Goal: Information Seeking & Learning: Learn about a topic

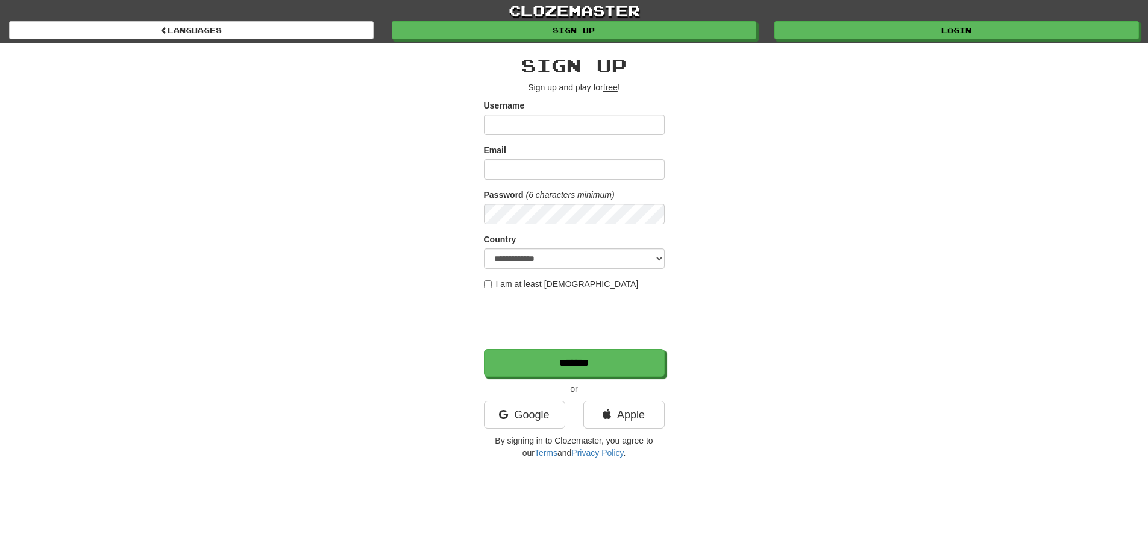
click at [521, 120] on input "Username" at bounding box center [574, 125] width 181 height 20
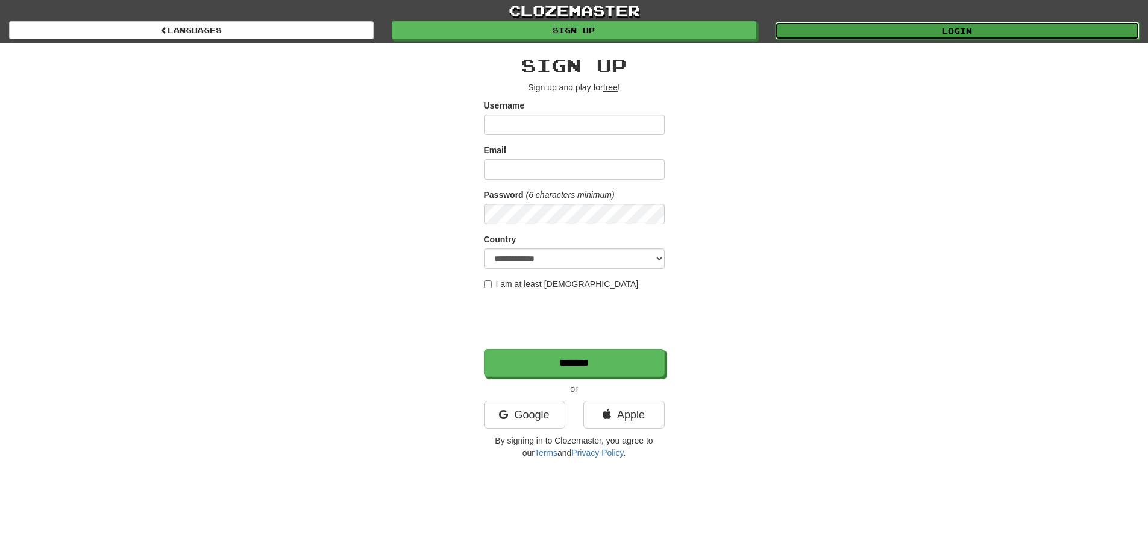
click at [957, 25] on link "Login" at bounding box center [957, 31] width 365 height 18
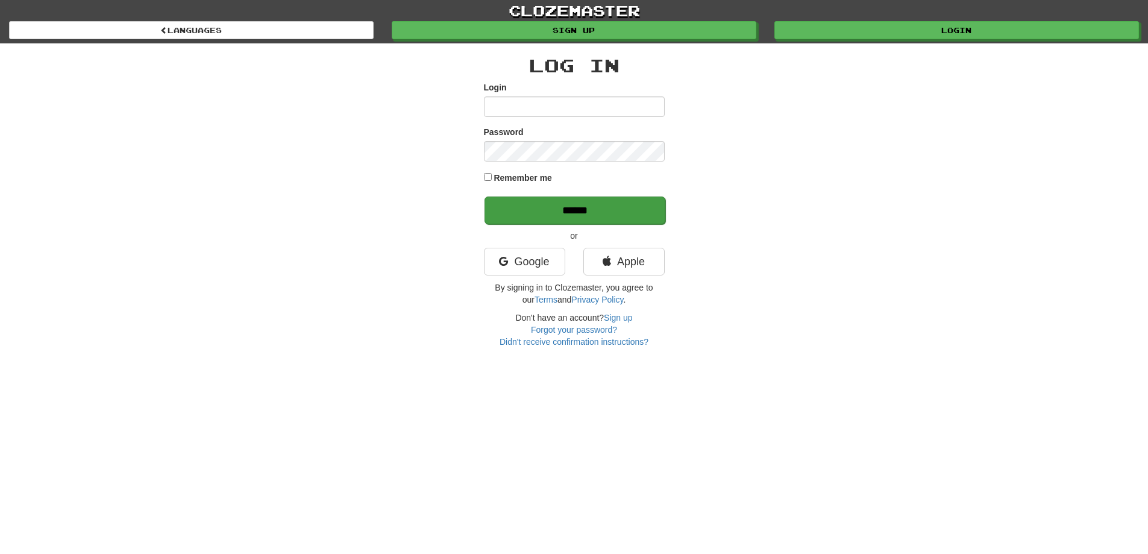
type input "**********"
click at [597, 208] on input "******" at bounding box center [575, 211] width 181 height 28
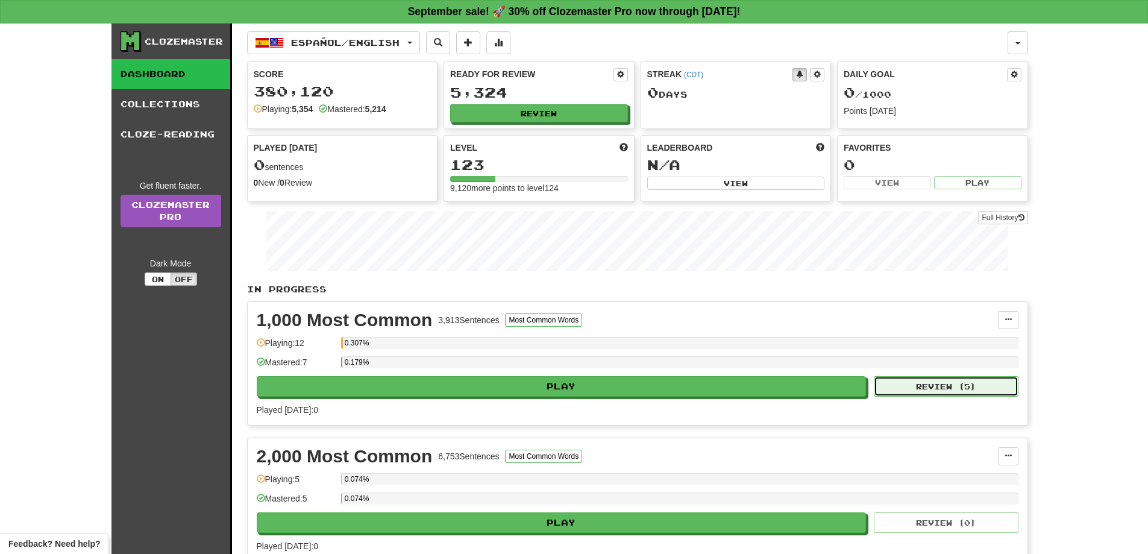
click at [950, 391] on button "Review ( 5 )" at bounding box center [946, 386] width 145 height 20
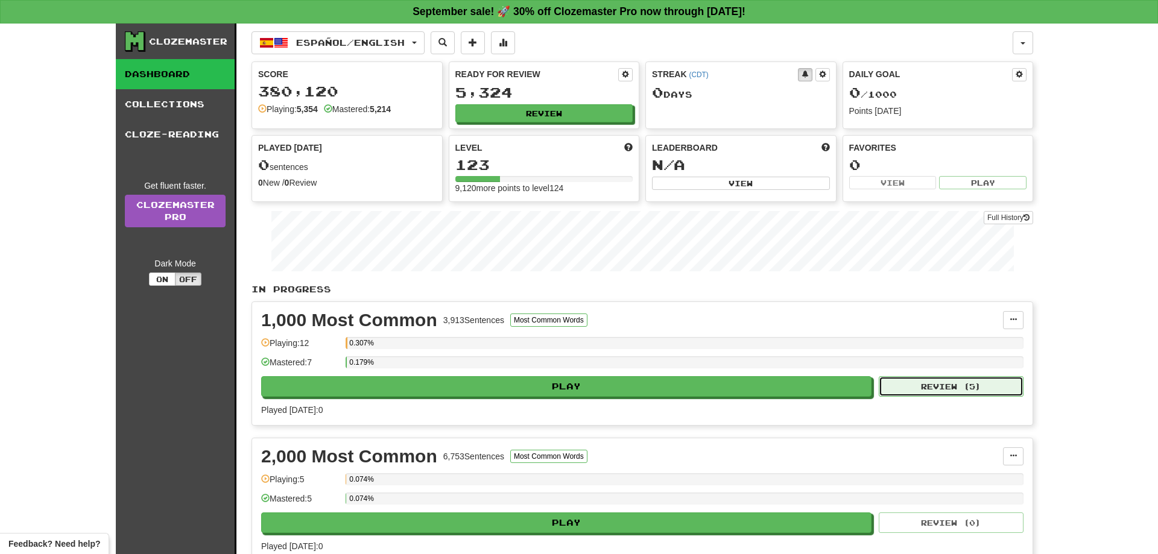
select select "**"
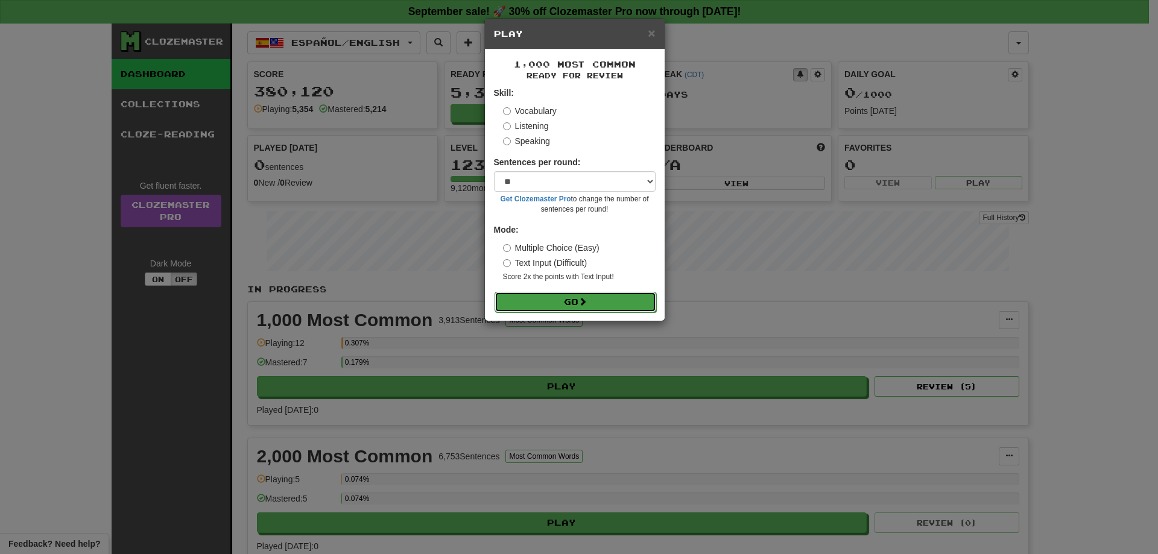
click at [562, 297] on button "Go" at bounding box center [575, 302] width 162 height 20
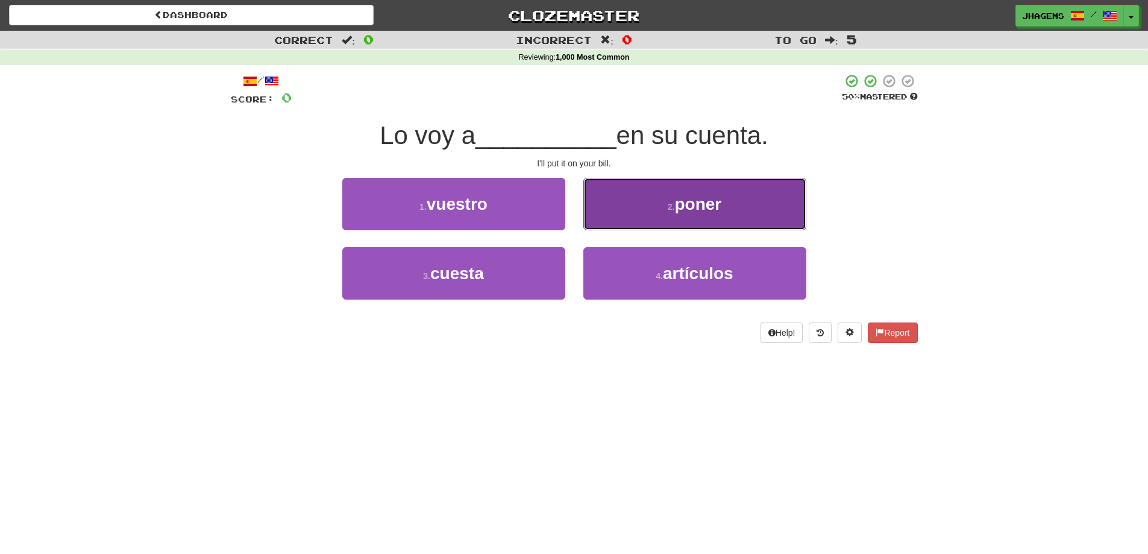
click at [761, 214] on button "2 . poner" at bounding box center [695, 204] width 223 height 52
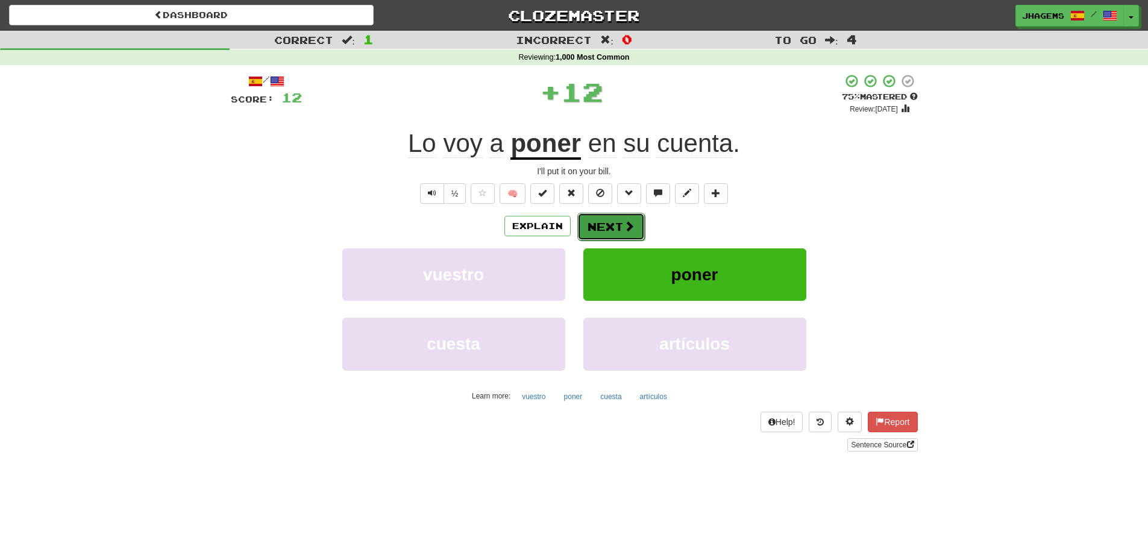
click at [624, 232] on span at bounding box center [629, 226] width 11 height 11
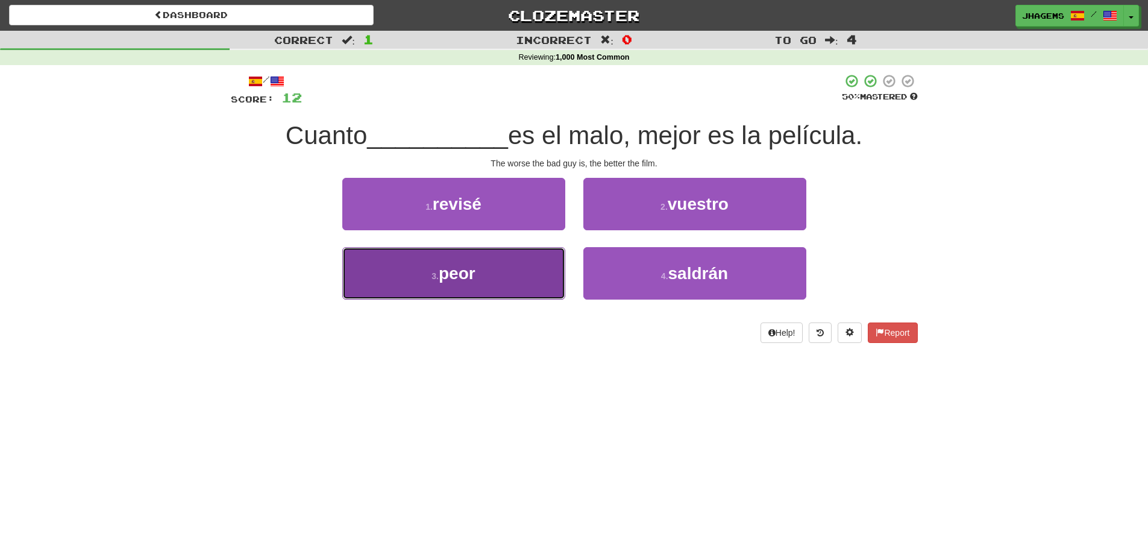
click at [446, 285] on button "3 . peor" at bounding box center [453, 273] width 223 height 52
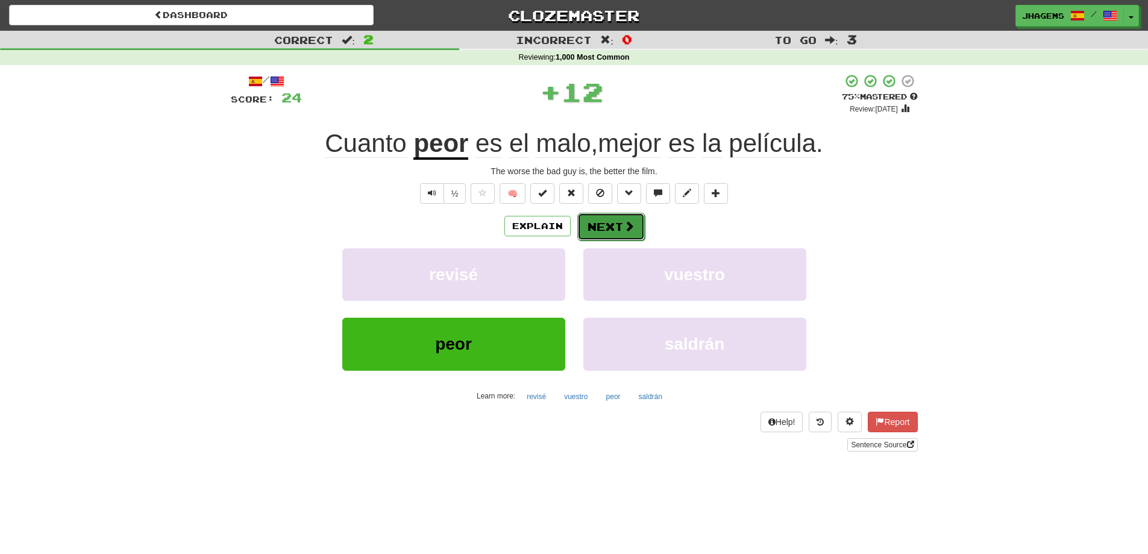
click at [622, 233] on button "Next" at bounding box center [612, 227] width 68 height 28
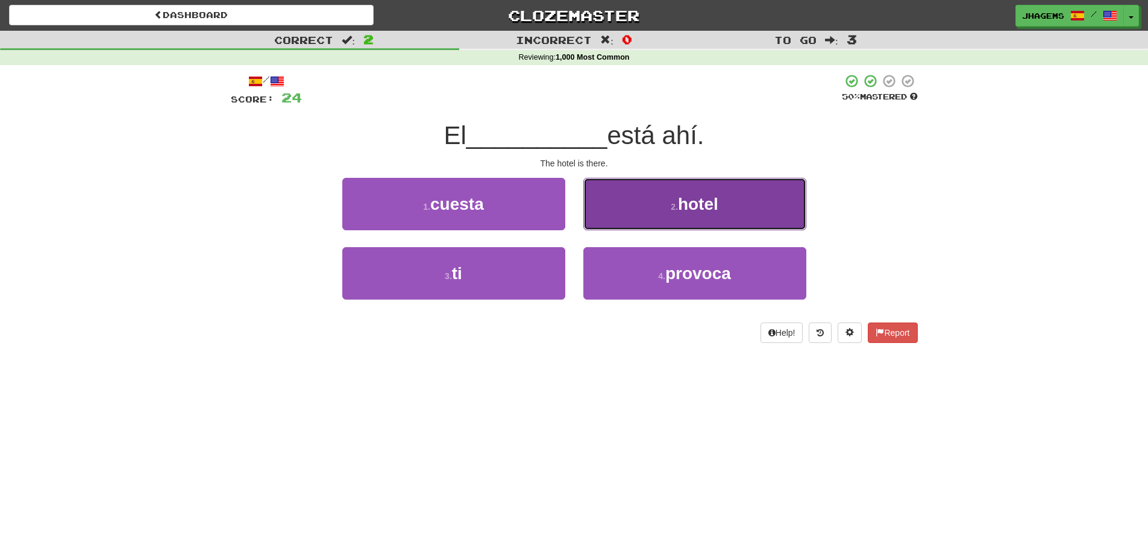
click at [650, 217] on button "2 . hotel" at bounding box center [695, 204] width 223 height 52
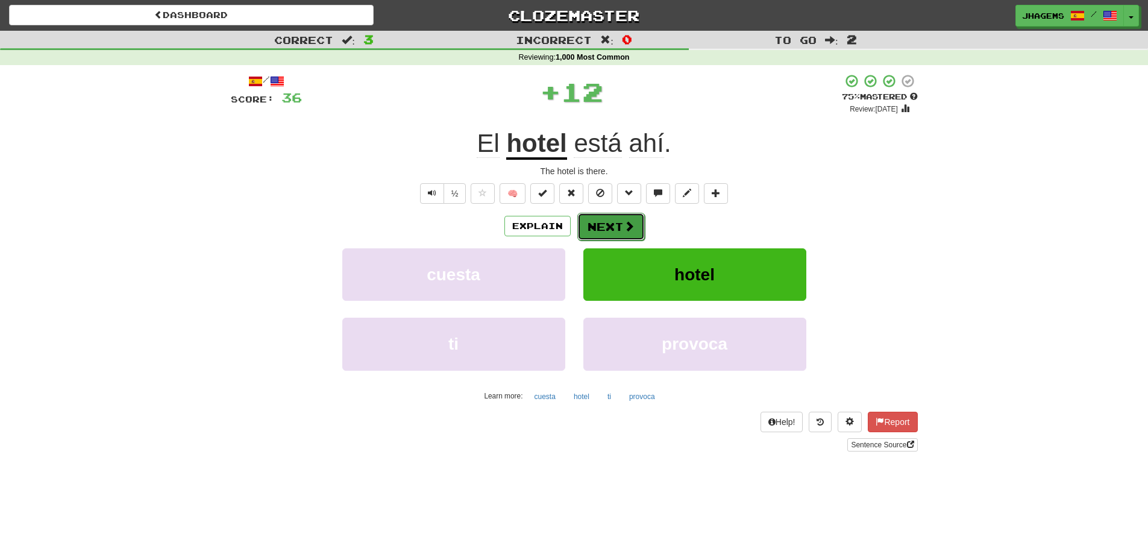
click at [622, 222] on button "Next" at bounding box center [612, 227] width 68 height 28
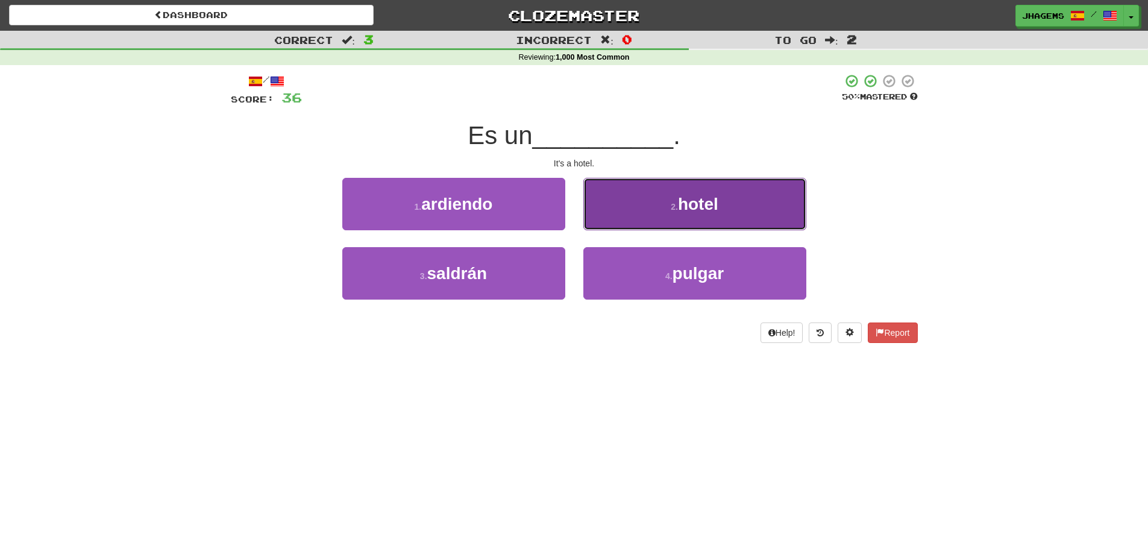
click at [704, 212] on span "hotel" at bounding box center [698, 204] width 40 height 19
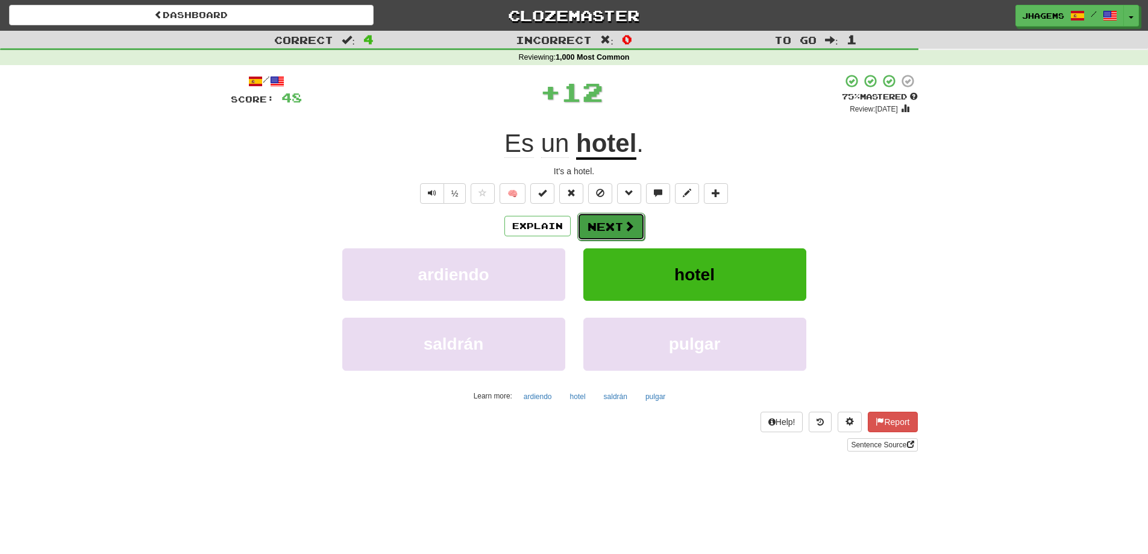
click at [613, 227] on button "Next" at bounding box center [612, 227] width 68 height 28
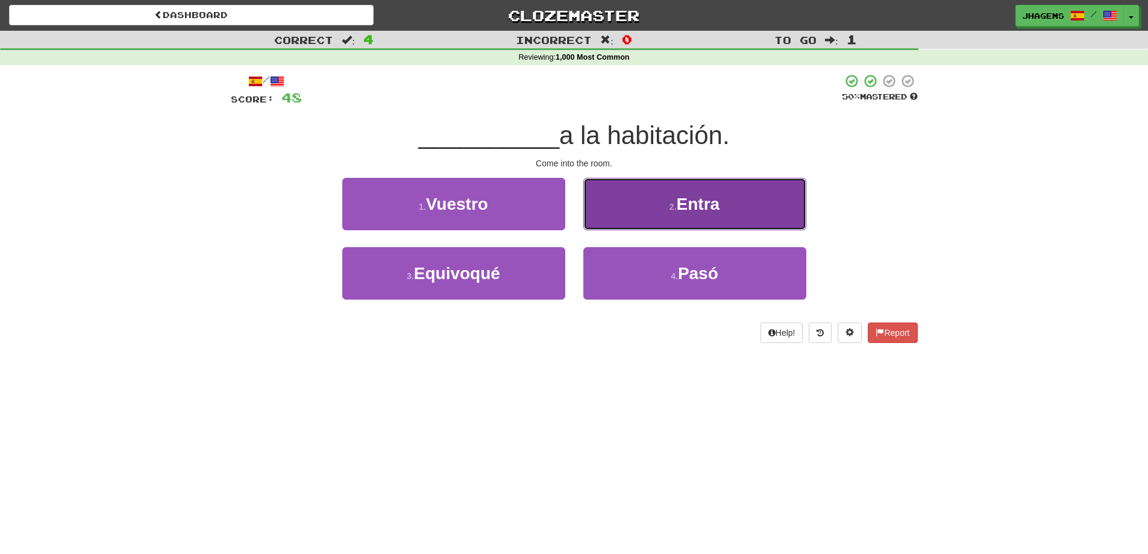
click at [660, 210] on button "2 . Entra" at bounding box center [695, 204] width 223 height 52
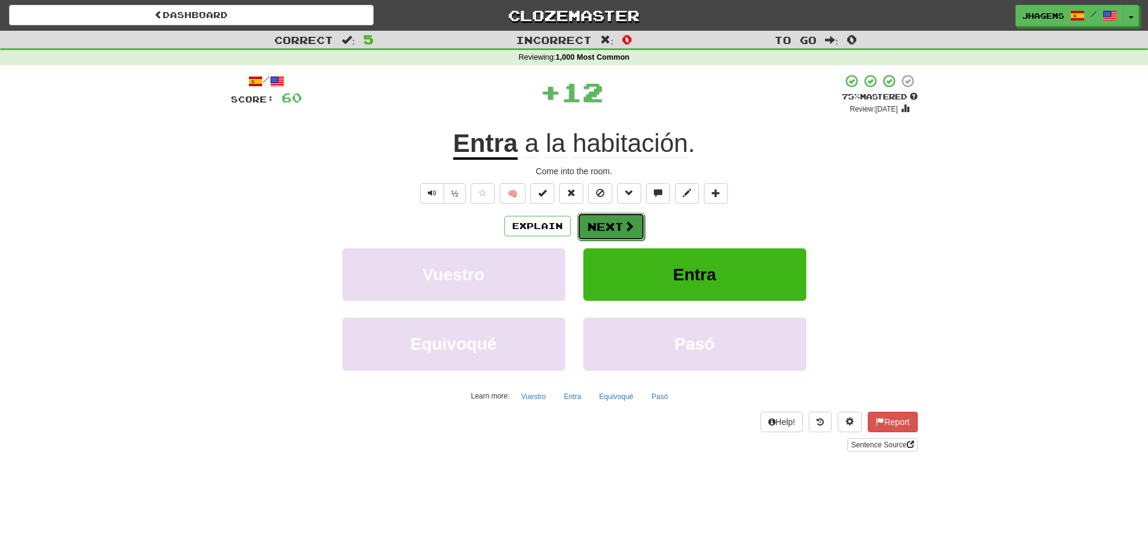
click at [617, 222] on button "Next" at bounding box center [612, 227] width 68 height 28
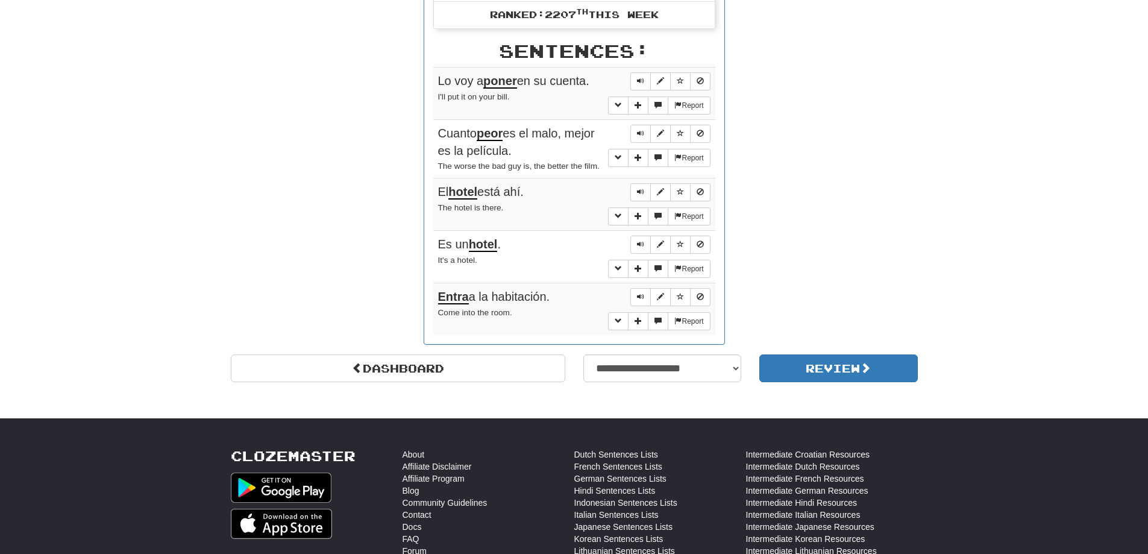
scroll to position [844, 0]
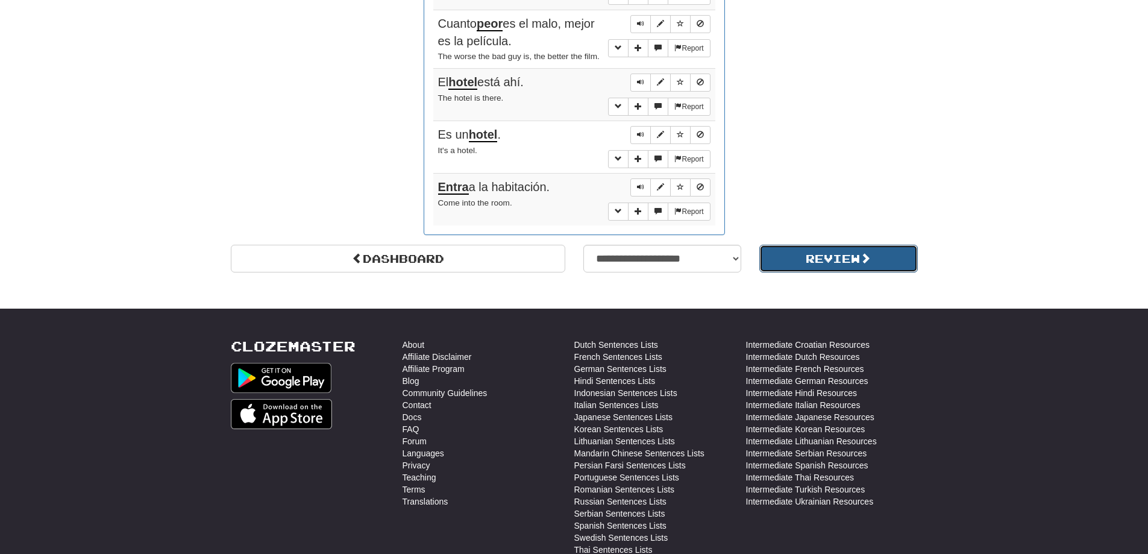
click at [789, 254] on button "Review" at bounding box center [839, 259] width 159 height 28
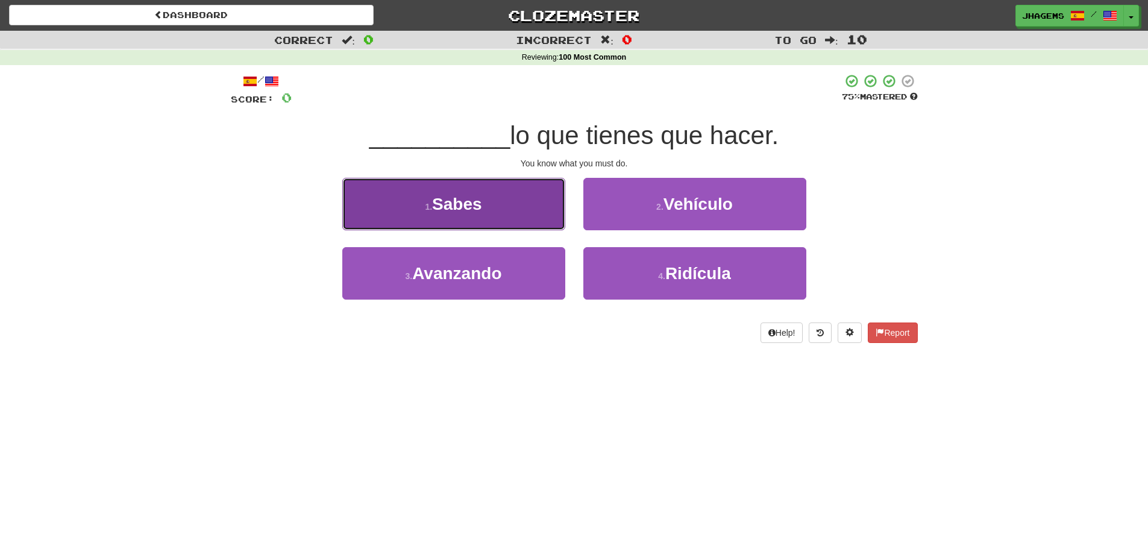
click at [432, 202] on small "1 ." at bounding box center [428, 207] width 7 height 10
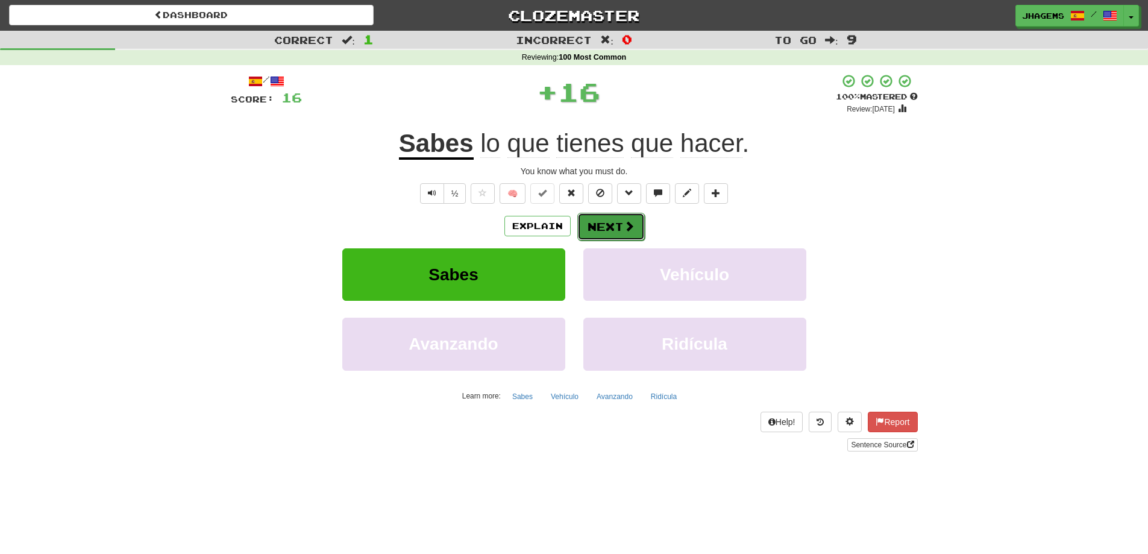
click at [596, 231] on button "Next" at bounding box center [612, 227] width 68 height 28
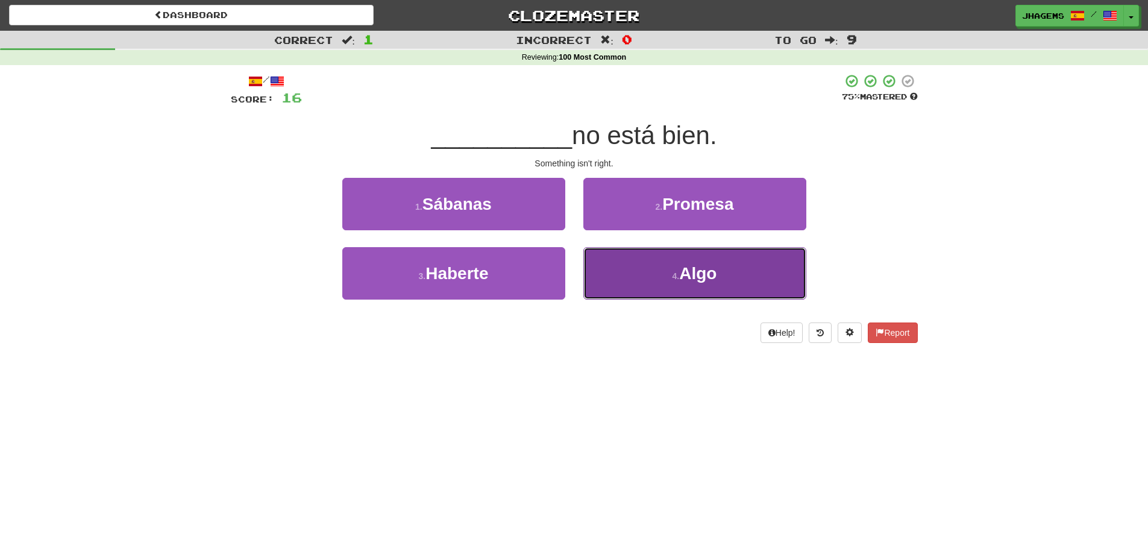
click at [616, 247] on button "4 . Algo" at bounding box center [695, 273] width 223 height 52
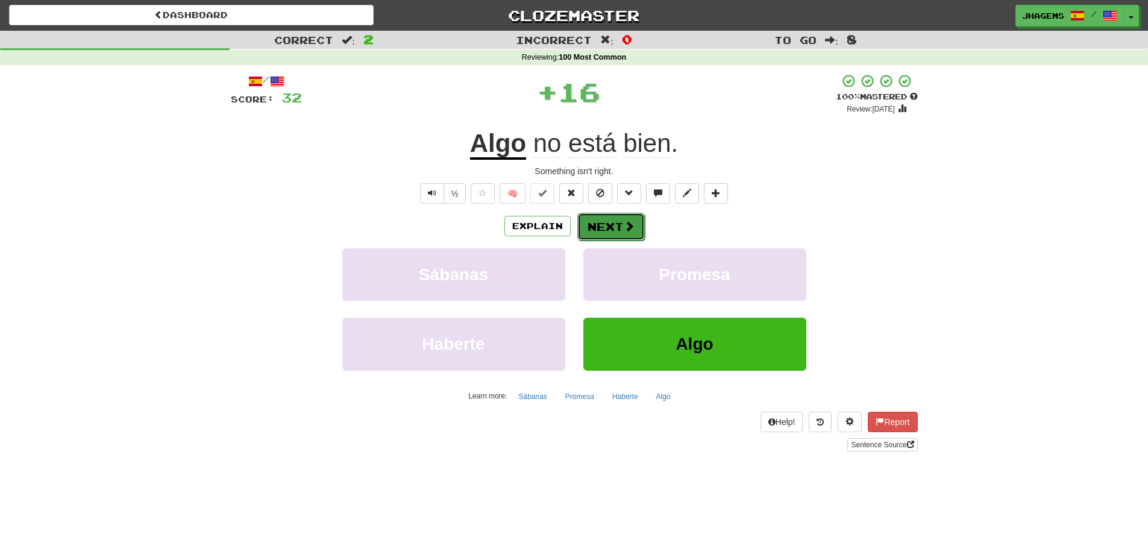
click at [608, 226] on button "Next" at bounding box center [612, 227] width 68 height 28
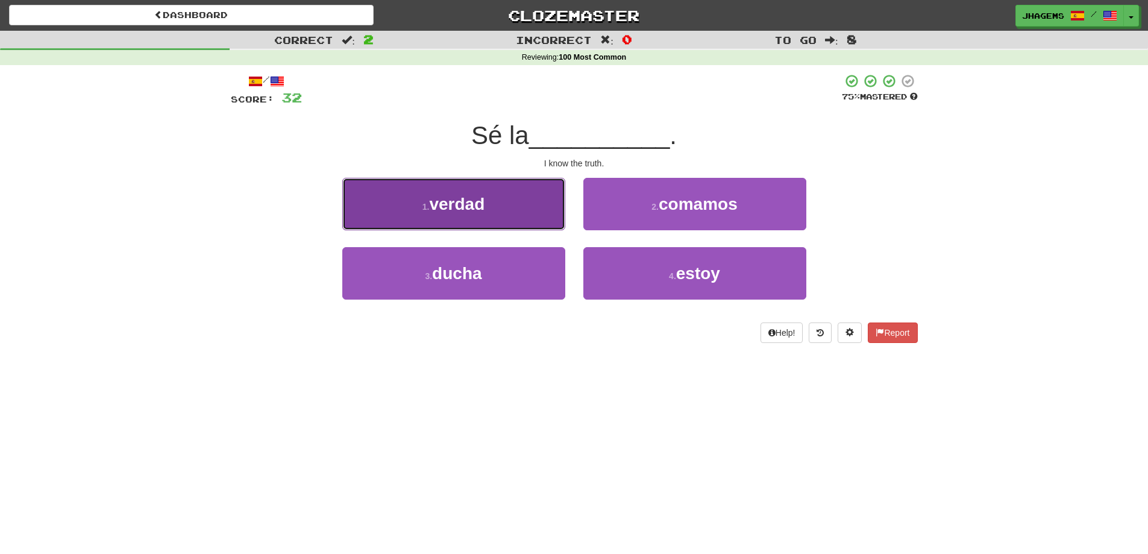
click at [526, 211] on button "1 . verdad" at bounding box center [453, 204] width 223 height 52
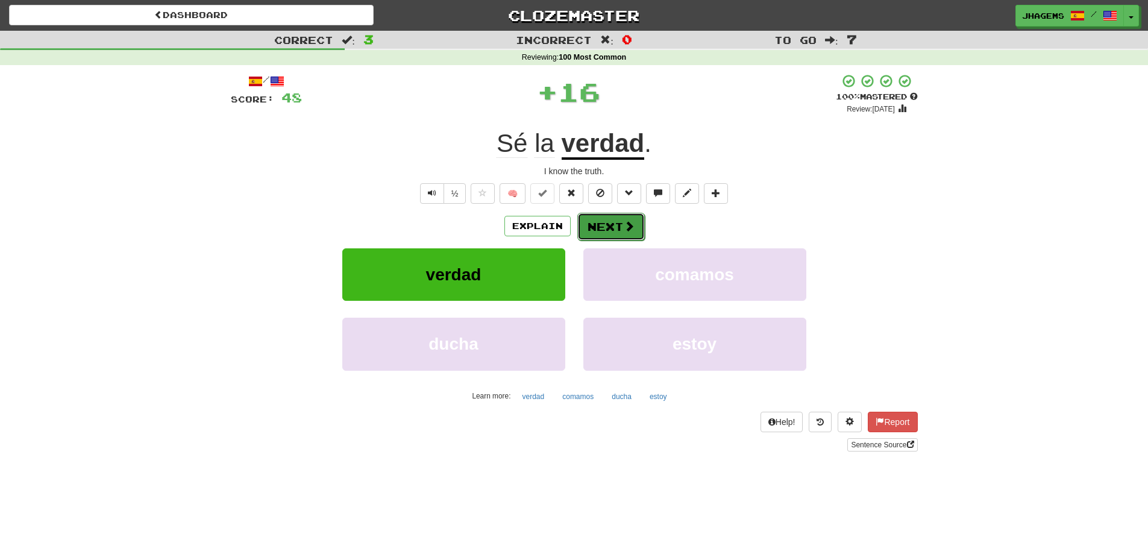
click at [613, 233] on button "Next" at bounding box center [612, 227] width 68 height 28
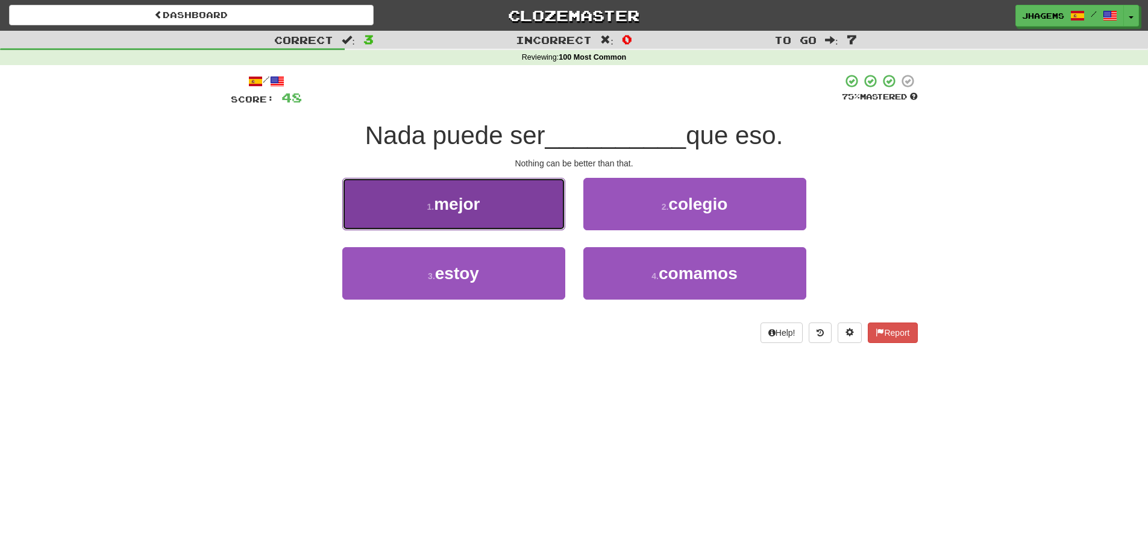
click at [523, 200] on button "1 . mejor" at bounding box center [453, 204] width 223 height 52
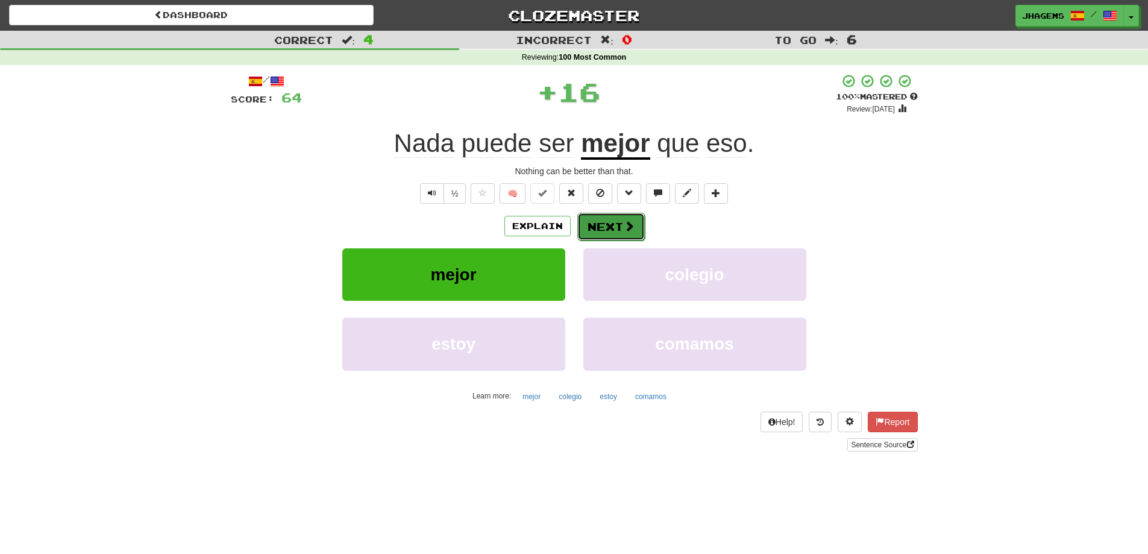
click at [590, 219] on button "Next" at bounding box center [612, 227] width 68 height 28
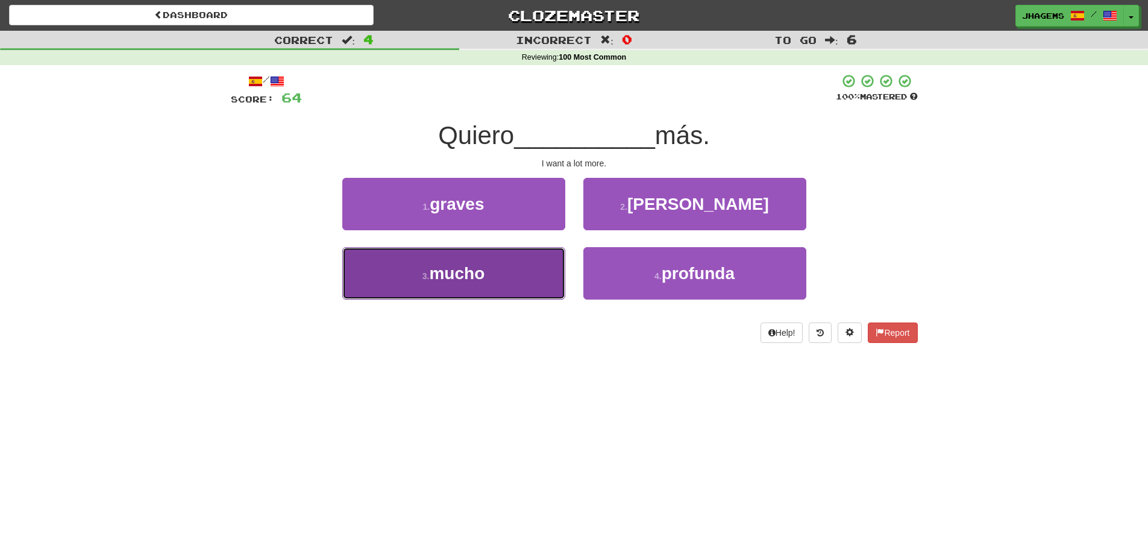
click at [522, 283] on button "3 . mucho" at bounding box center [453, 273] width 223 height 52
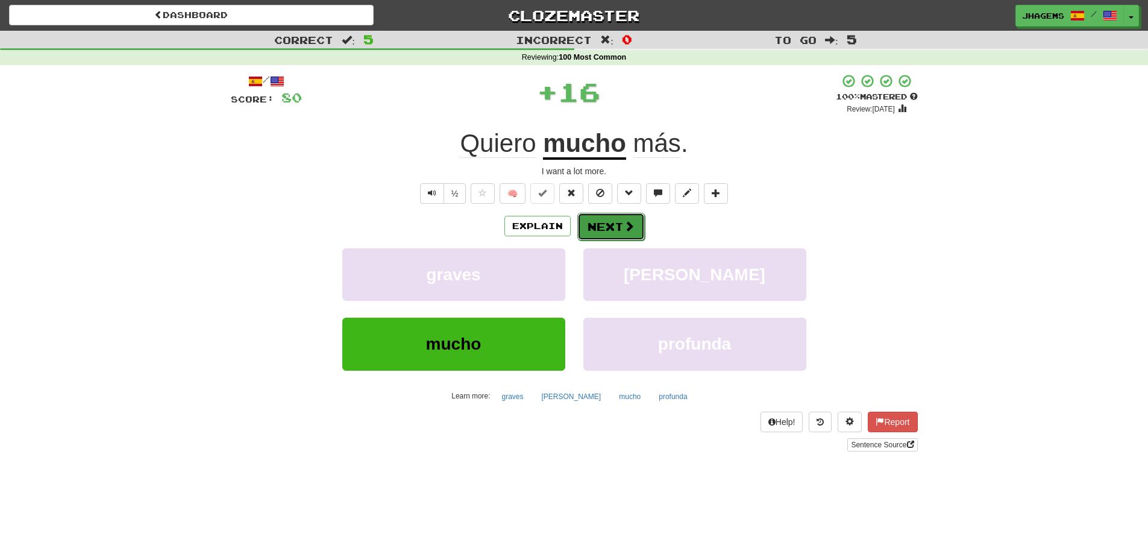
click at [606, 232] on button "Next" at bounding box center [612, 227] width 68 height 28
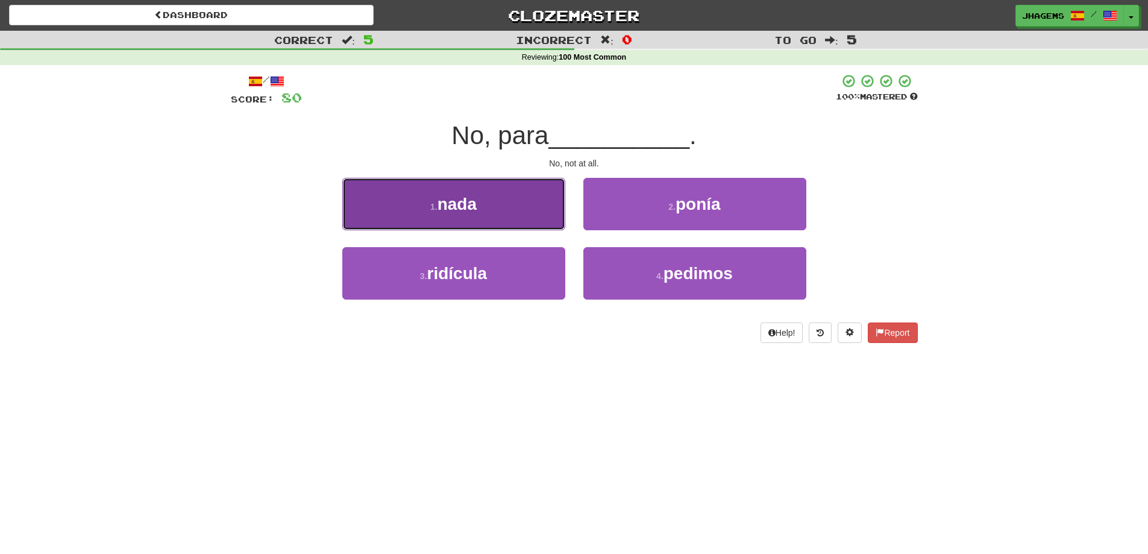
click at [507, 209] on button "1 . nada" at bounding box center [453, 204] width 223 height 52
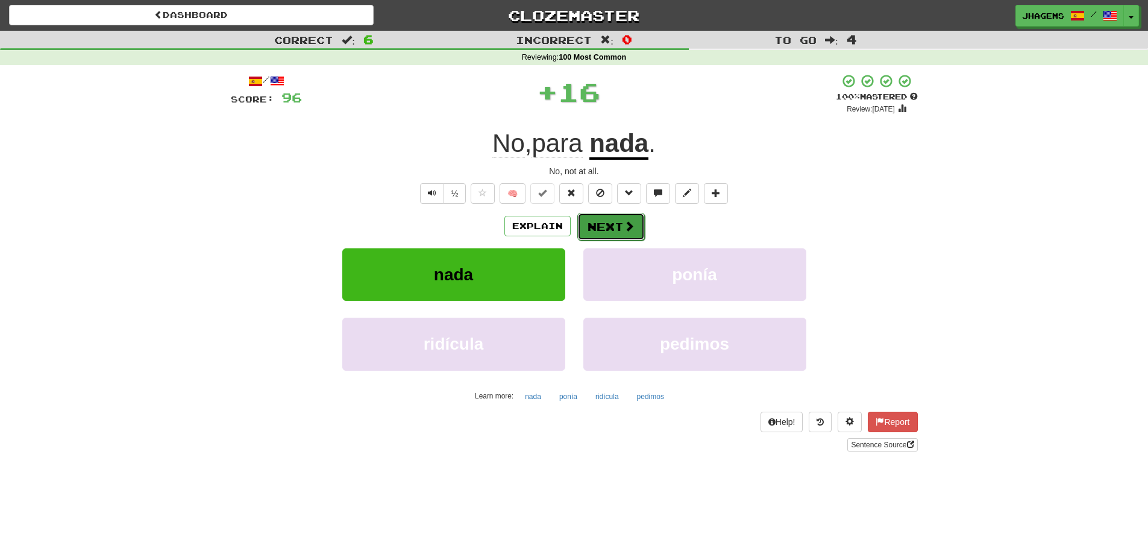
click at [609, 226] on button "Next" at bounding box center [612, 227] width 68 height 28
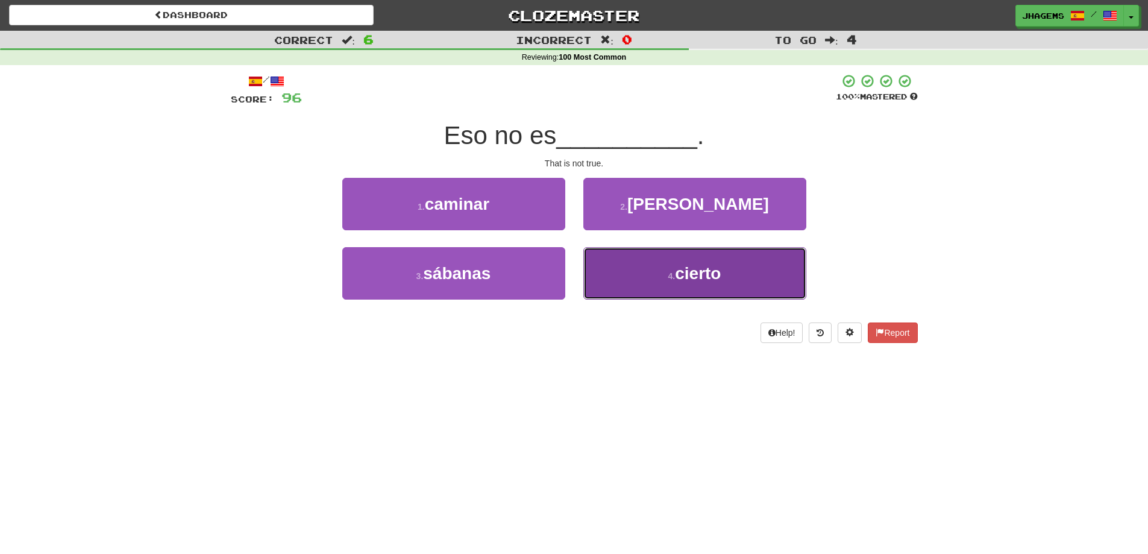
click at [694, 272] on span "cierto" at bounding box center [698, 273] width 46 height 19
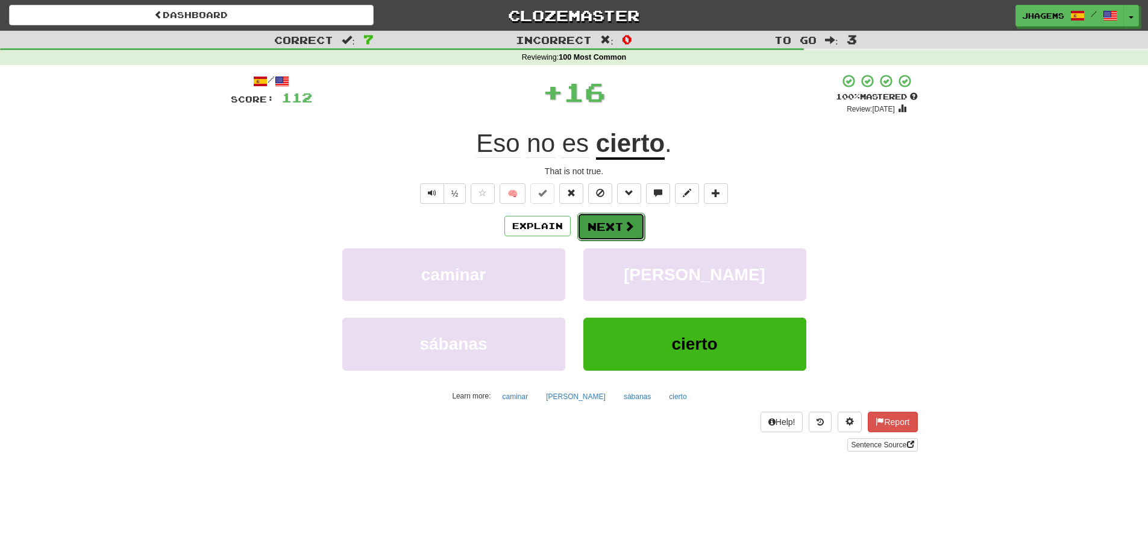
click at [616, 230] on button "Next" at bounding box center [612, 227] width 68 height 28
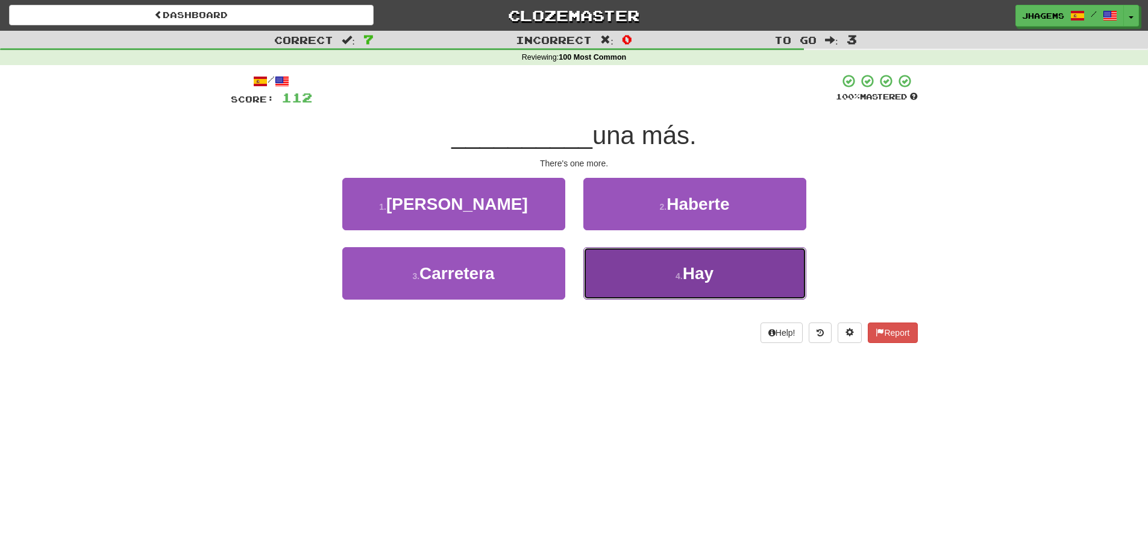
click at [734, 268] on button "4 . Hay" at bounding box center [695, 273] width 223 height 52
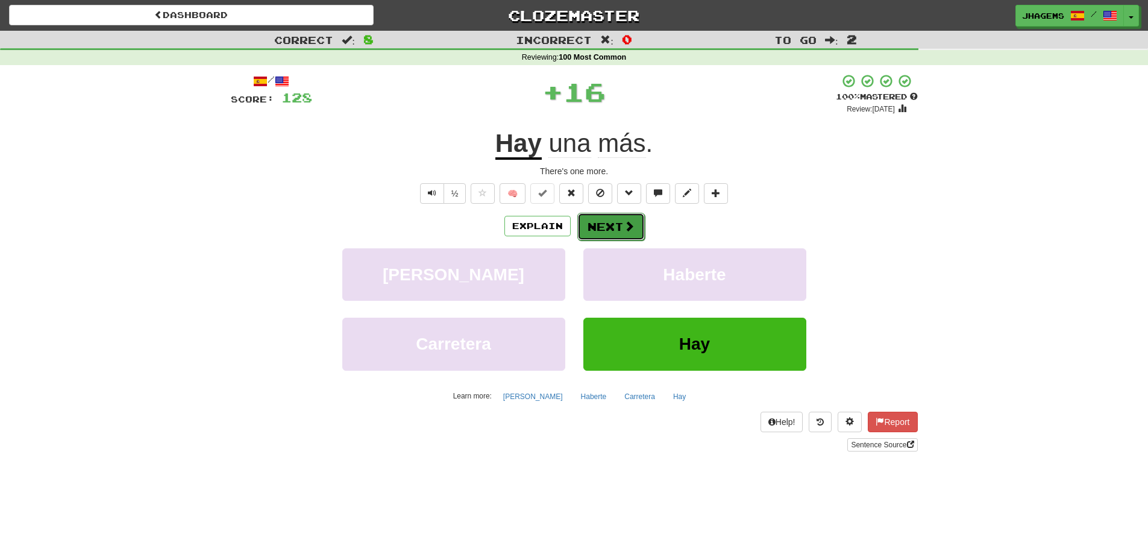
click at [624, 224] on span at bounding box center [629, 226] width 11 height 11
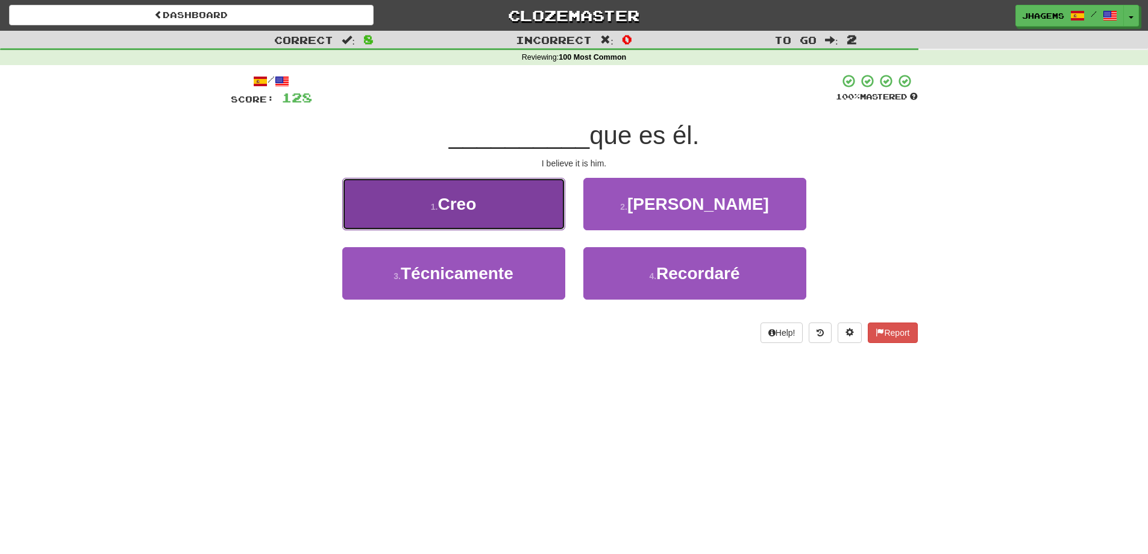
click at [528, 219] on button "1 . Creo" at bounding box center [453, 204] width 223 height 52
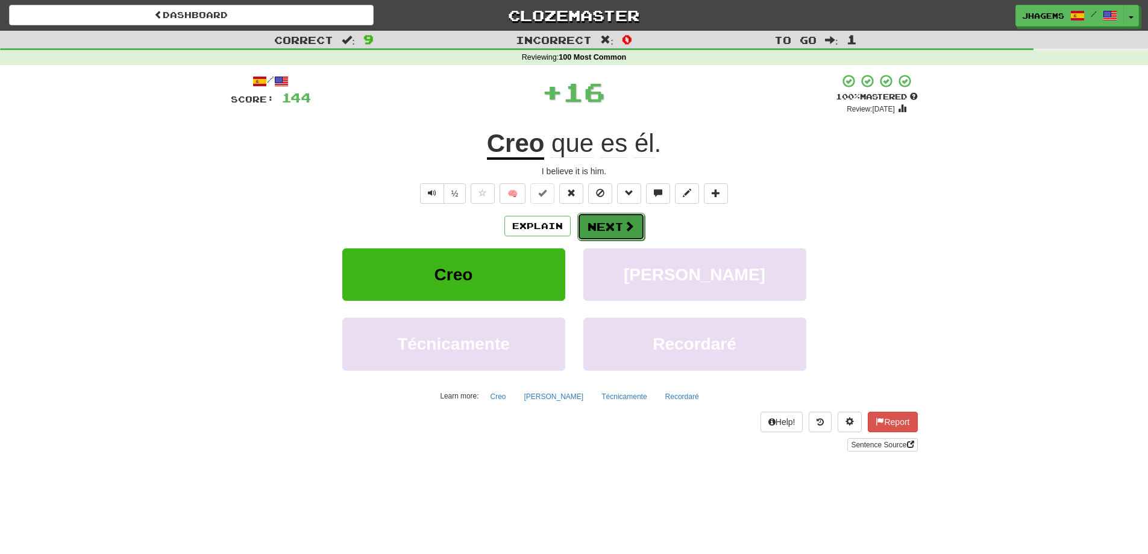
click at [624, 222] on span at bounding box center [629, 226] width 11 height 11
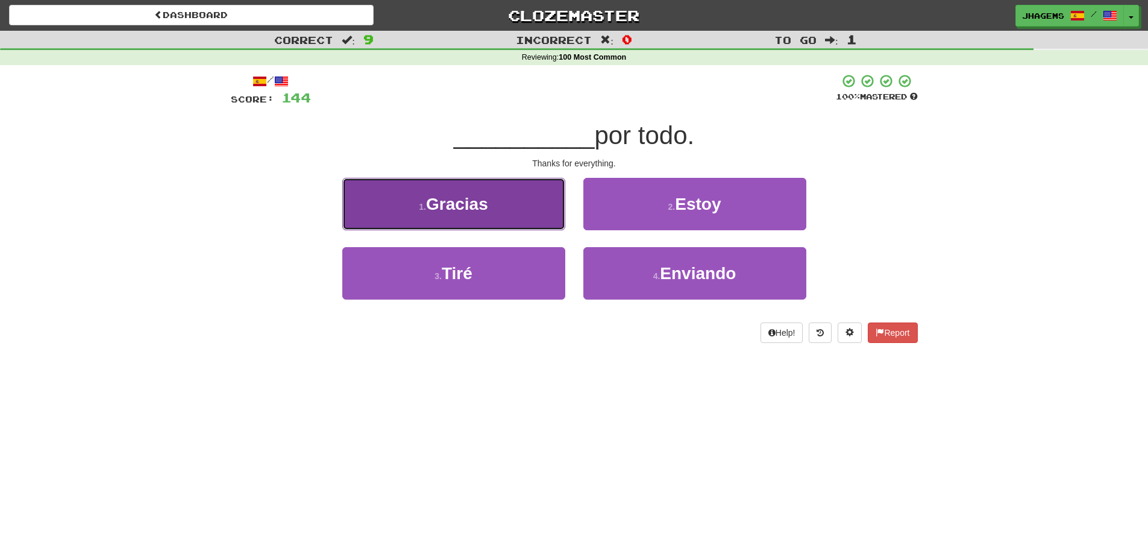
click at [540, 221] on button "1 . Gracias" at bounding box center [453, 204] width 223 height 52
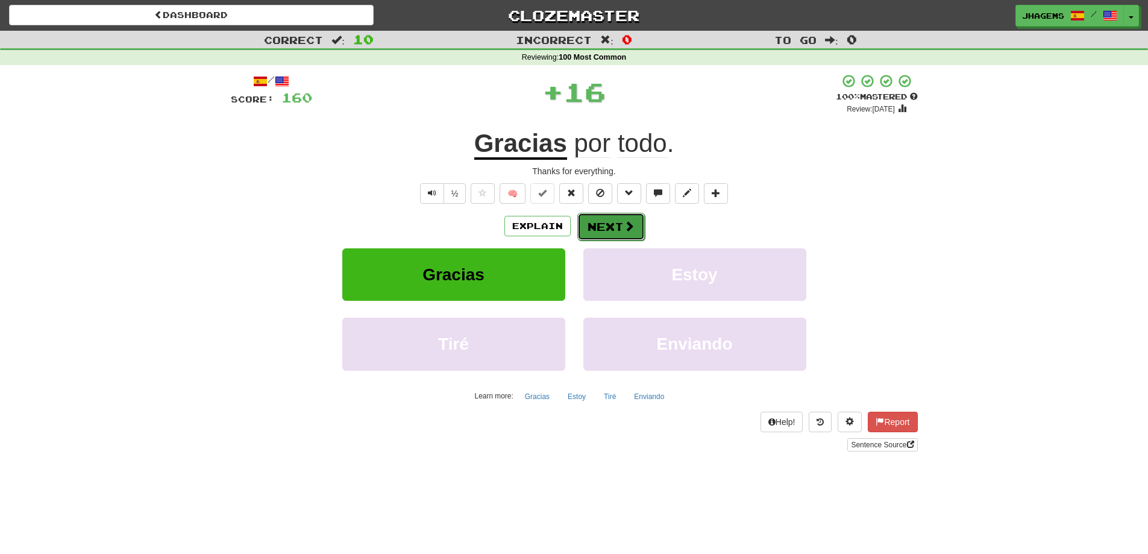
click at [613, 221] on button "Next" at bounding box center [612, 227] width 68 height 28
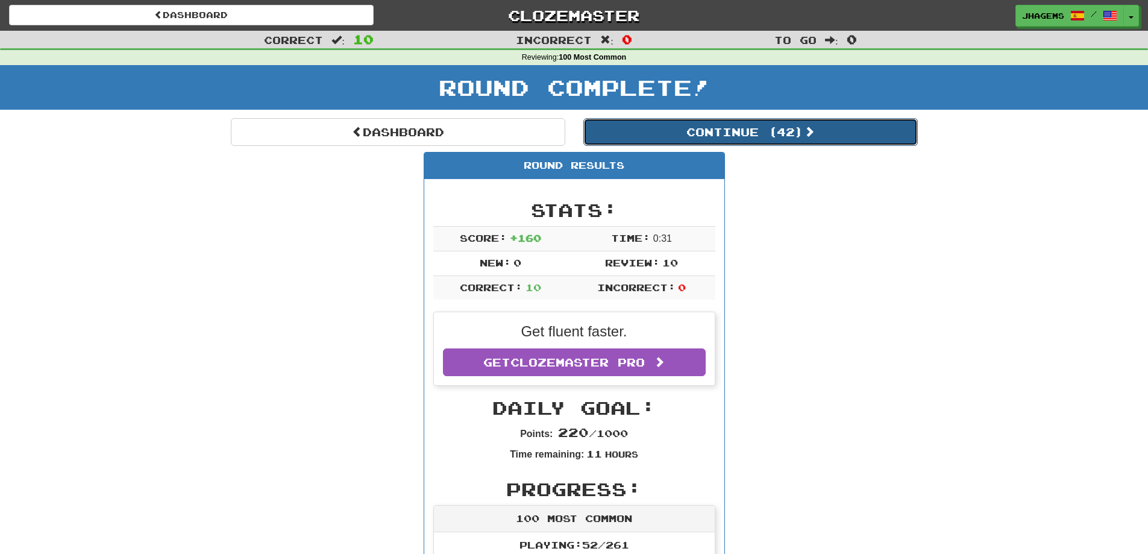
click at [744, 135] on button "Continue ( 42 )" at bounding box center [751, 132] width 335 height 28
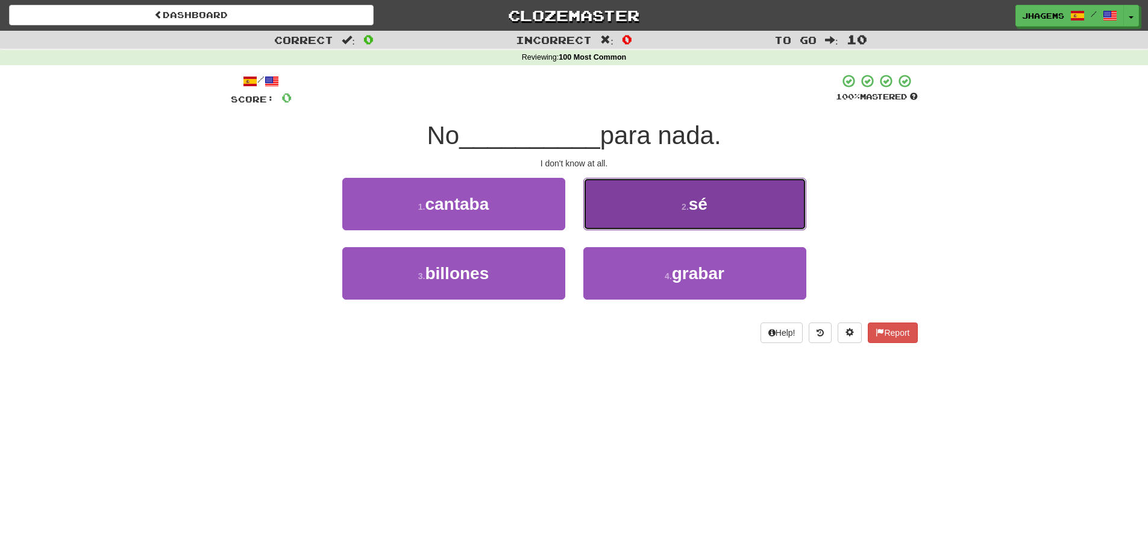
click at [695, 212] on span "sé" at bounding box center [698, 204] width 19 height 19
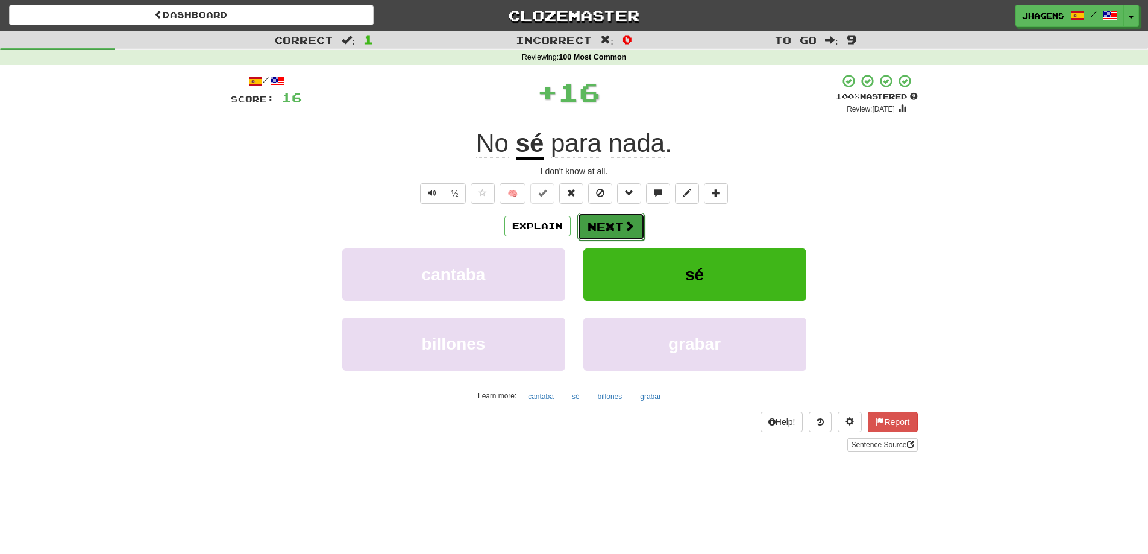
click at [625, 221] on span at bounding box center [629, 226] width 11 height 11
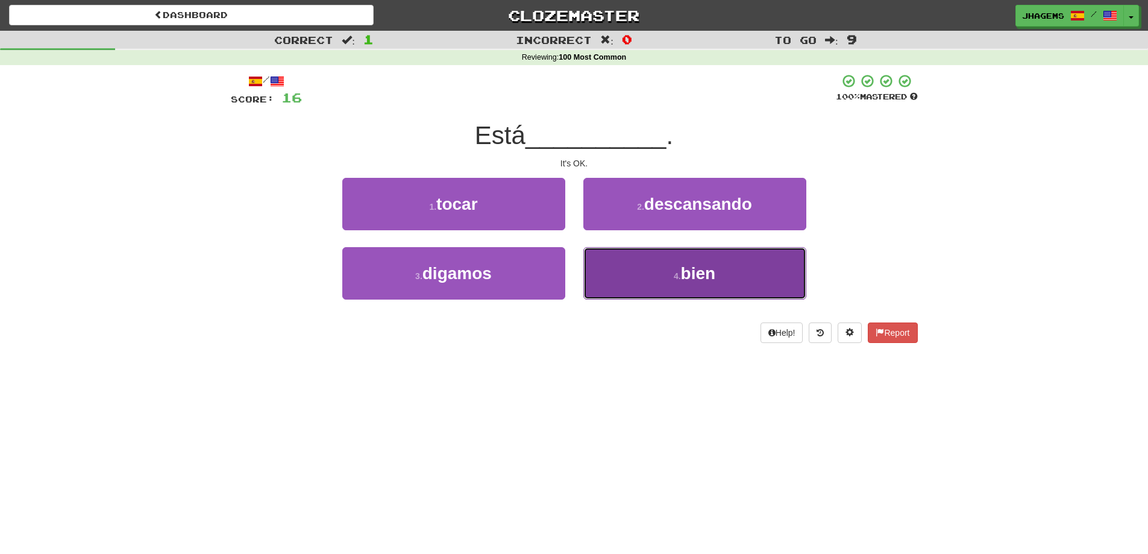
click at [695, 280] on span "bien" at bounding box center [698, 273] width 35 height 19
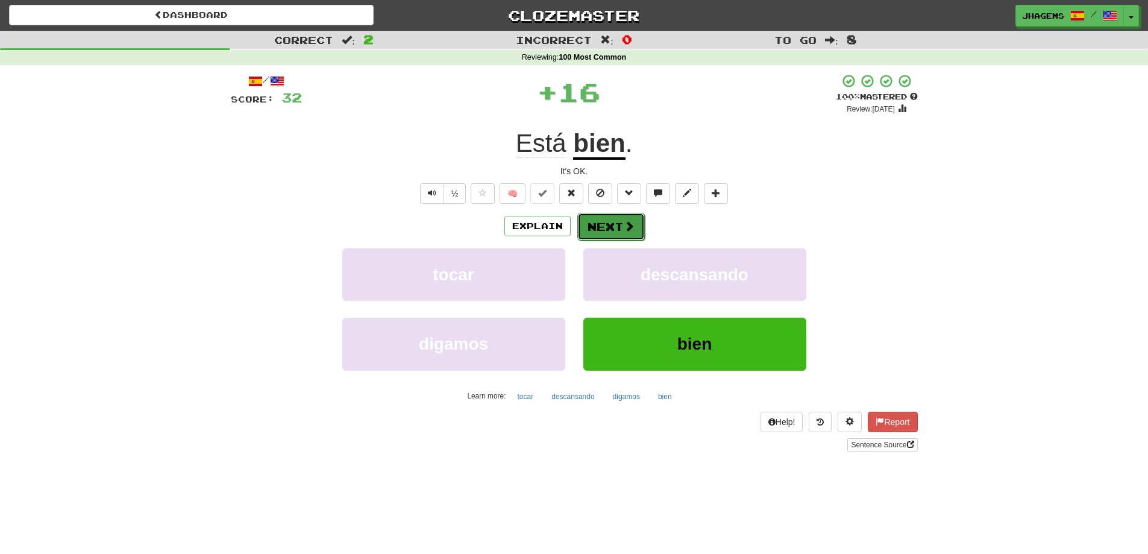
click at [634, 235] on button "Next" at bounding box center [612, 227] width 68 height 28
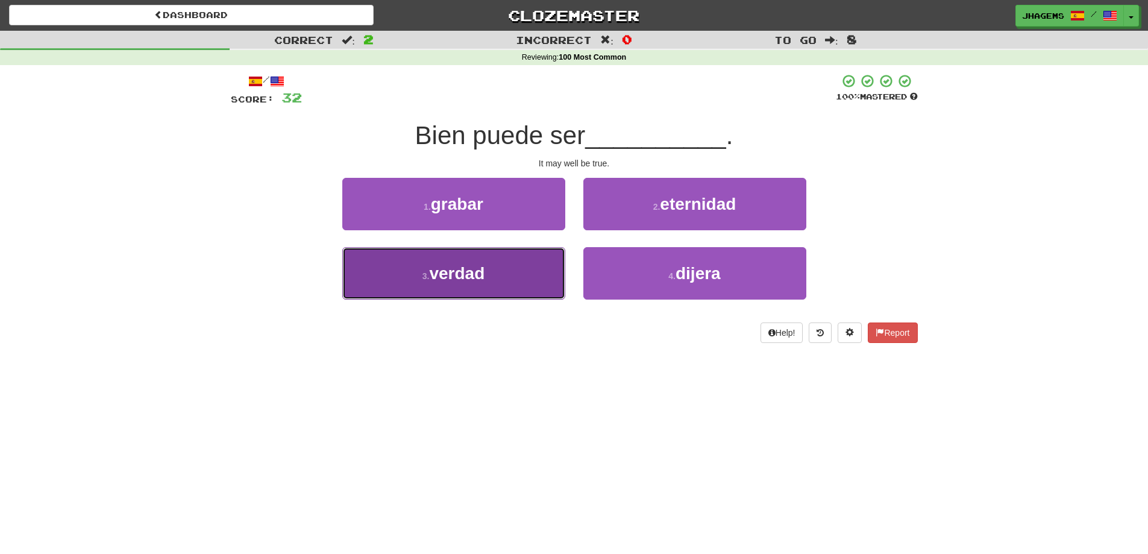
click at [525, 271] on button "3 . verdad" at bounding box center [453, 273] width 223 height 52
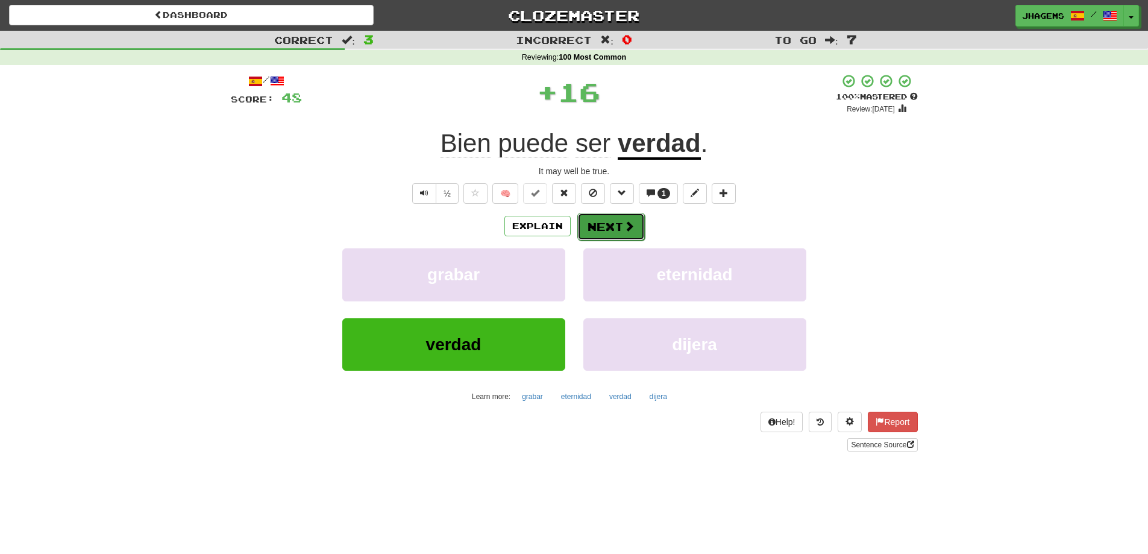
click at [614, 228] on button "Next" at bounding box center [612, 227] width 68 height 28
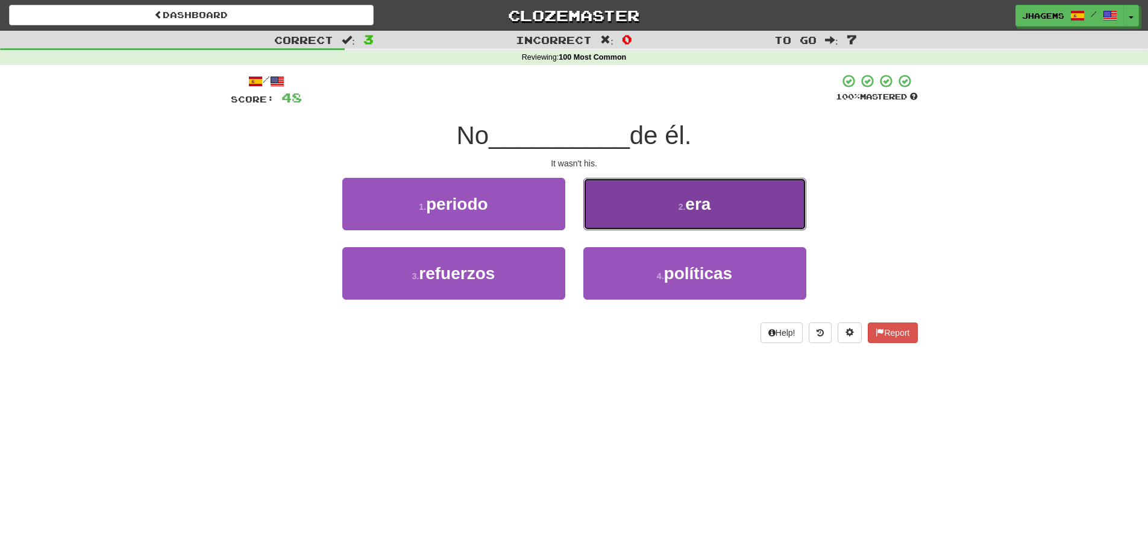
click at [663, 210] on button "2 . era" at bounding box center [695, 204] width 223 height 52
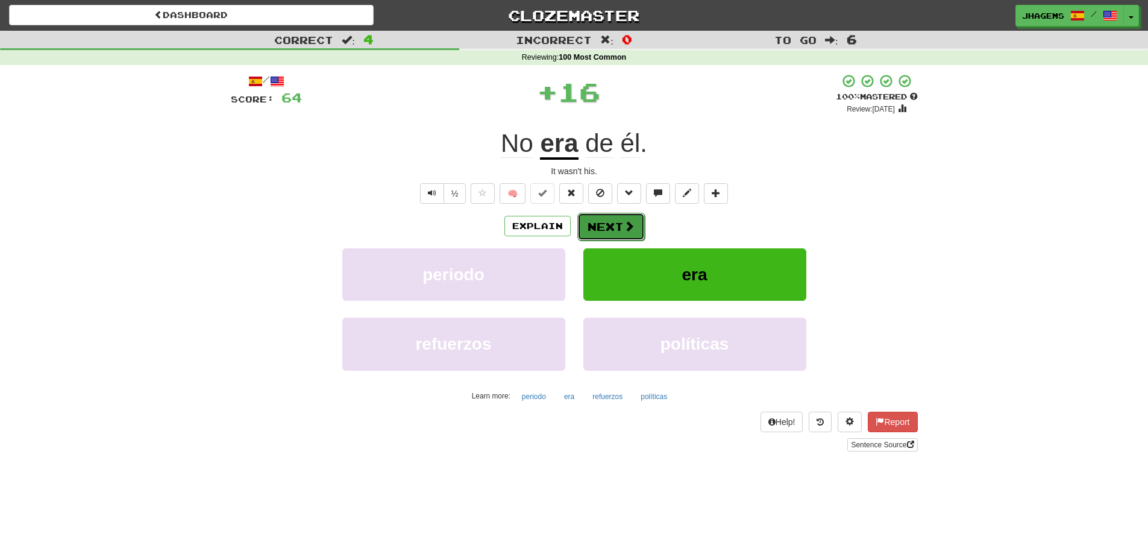
click at [616, 222] on button "Next" at bounding box center [612, 227] width 68 height 28
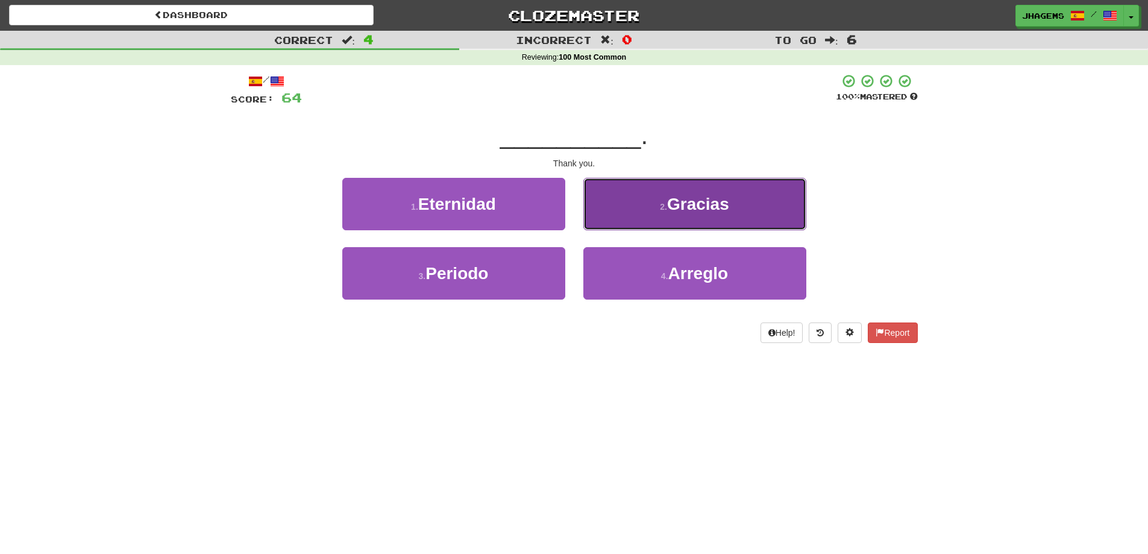
click at [719, 207] on span "Gracias" at bounding box center [698, 204] width 62 height 19
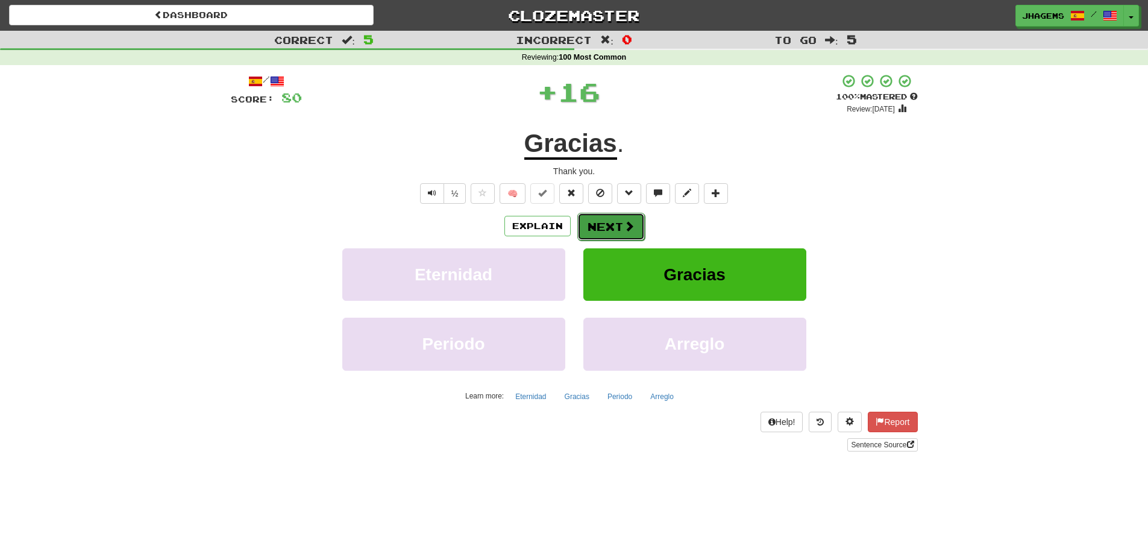
click at [620, 232] on button "Next" at bounding box center [612, 227] width 68 height 28
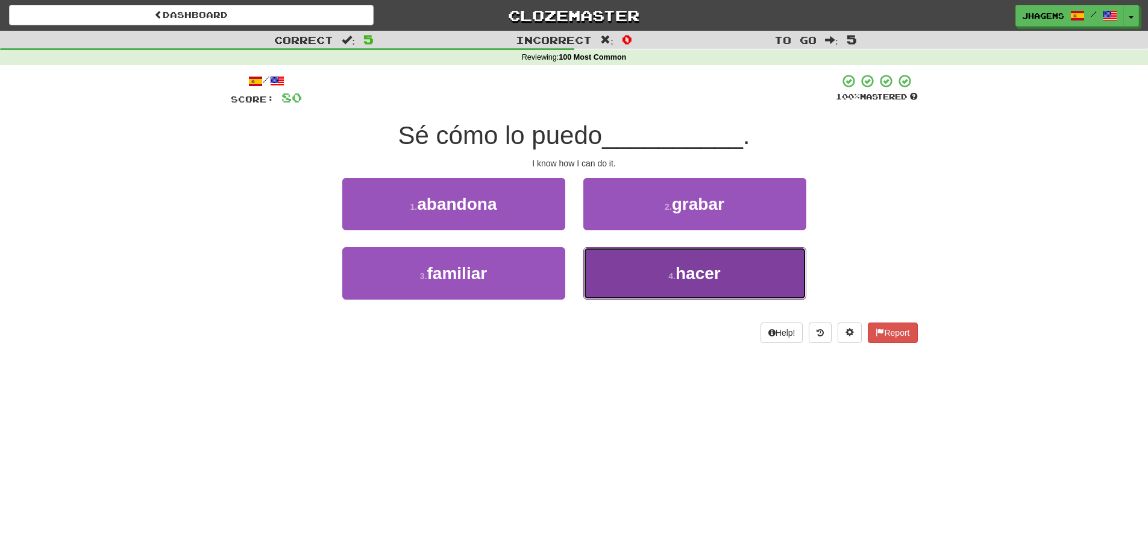
click at [638, 253] on button "4 . hacer" at bounding box center [695, 273] width 223 height 52
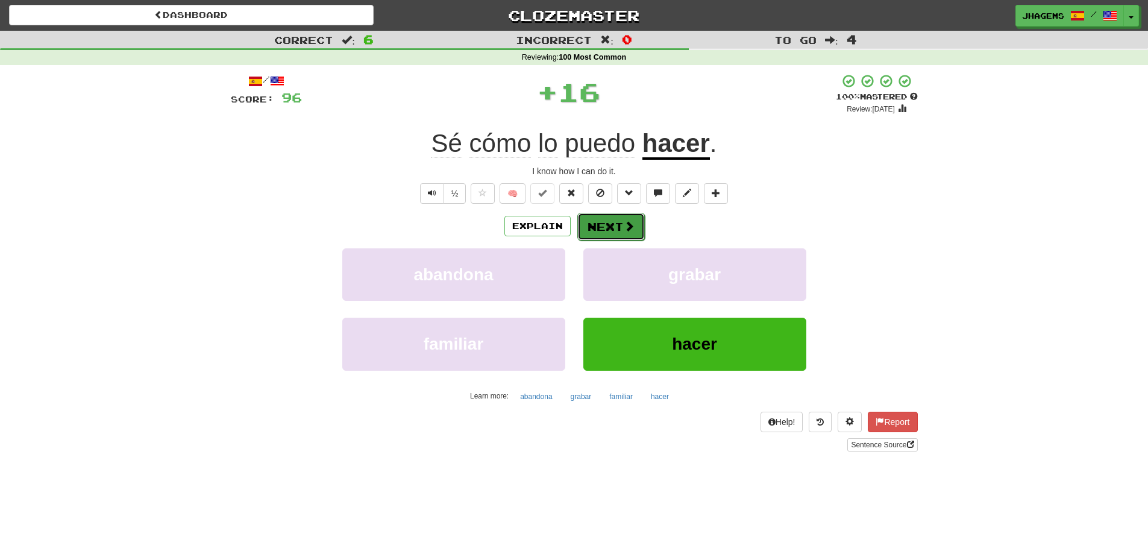
click at [629, 221] on span at bounding box center [629, 226] width 11 height 11
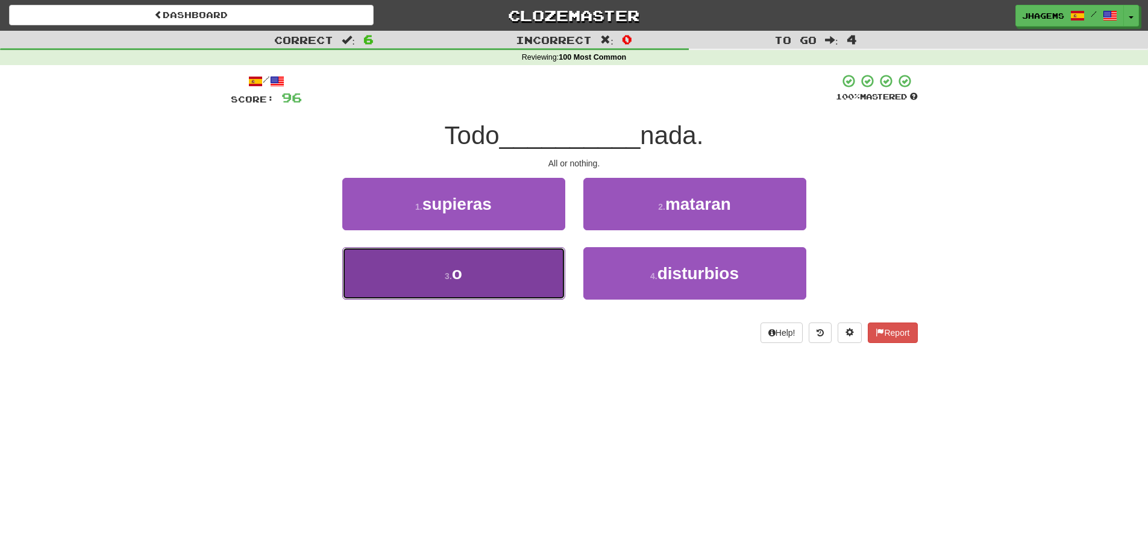
click at [540, 262] on button "3 . o" at bounding box center [453, 273] width 223 height 52
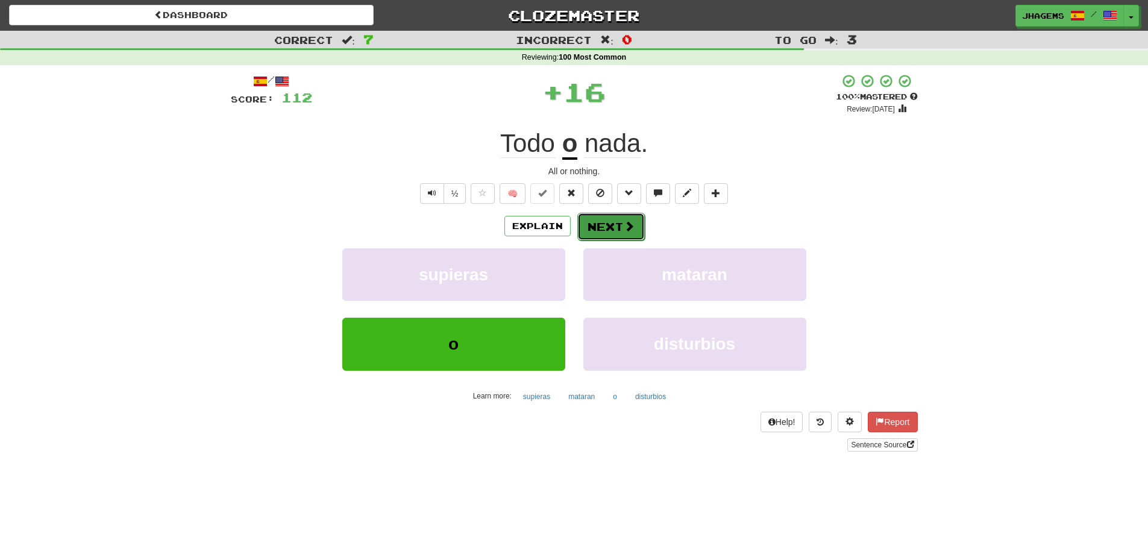
click at [624, 228] on span at bounding box center [629, 226] width 11 height 11
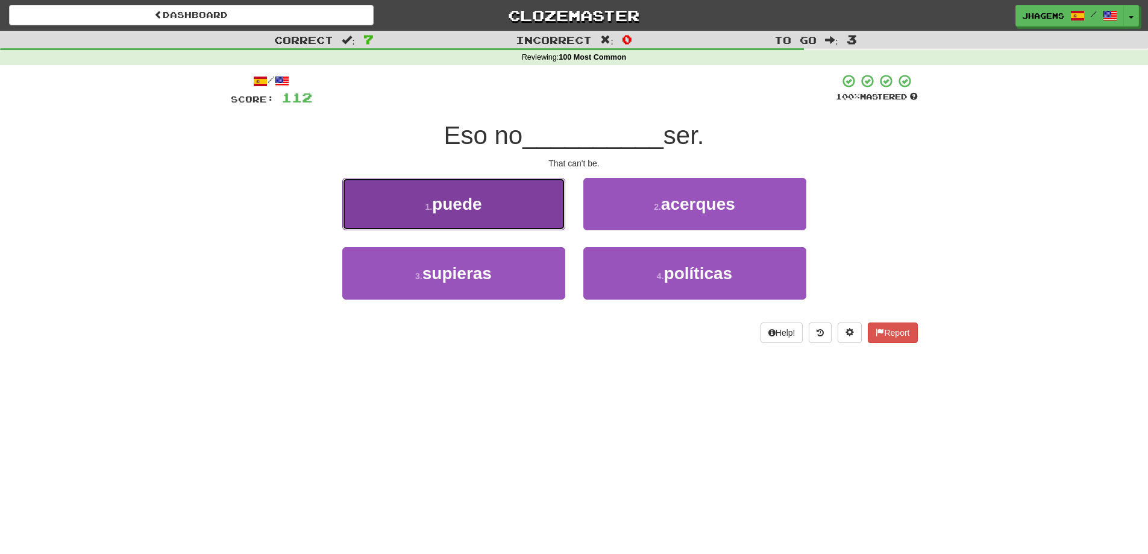
click at [533, 210] on button "1 . puede" at bounding box center [453, 204] width 223 height 52
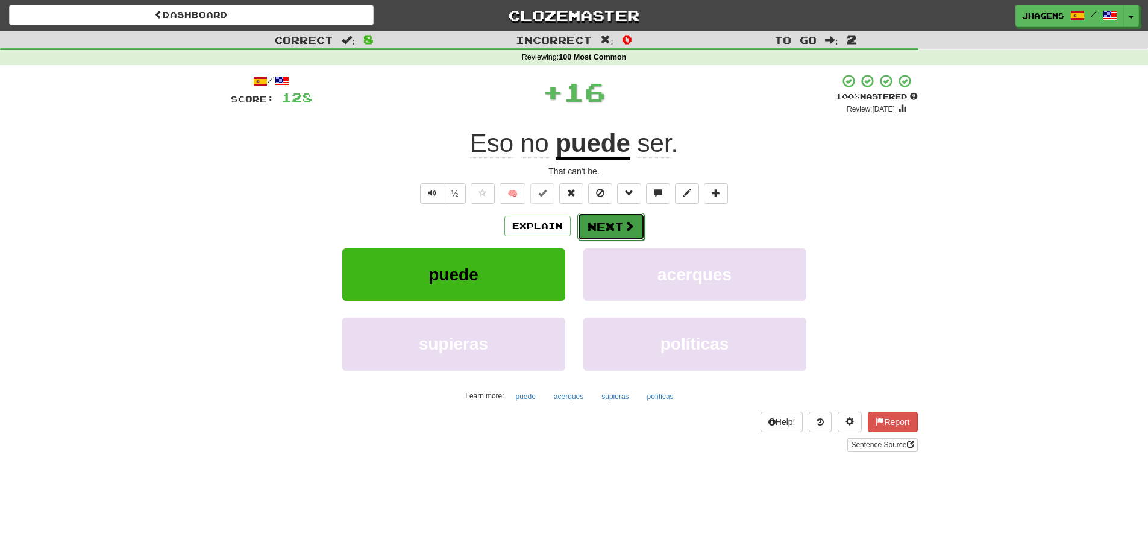
click at [629, 227] on span at bounding box center [629, 226] width 11 height 11
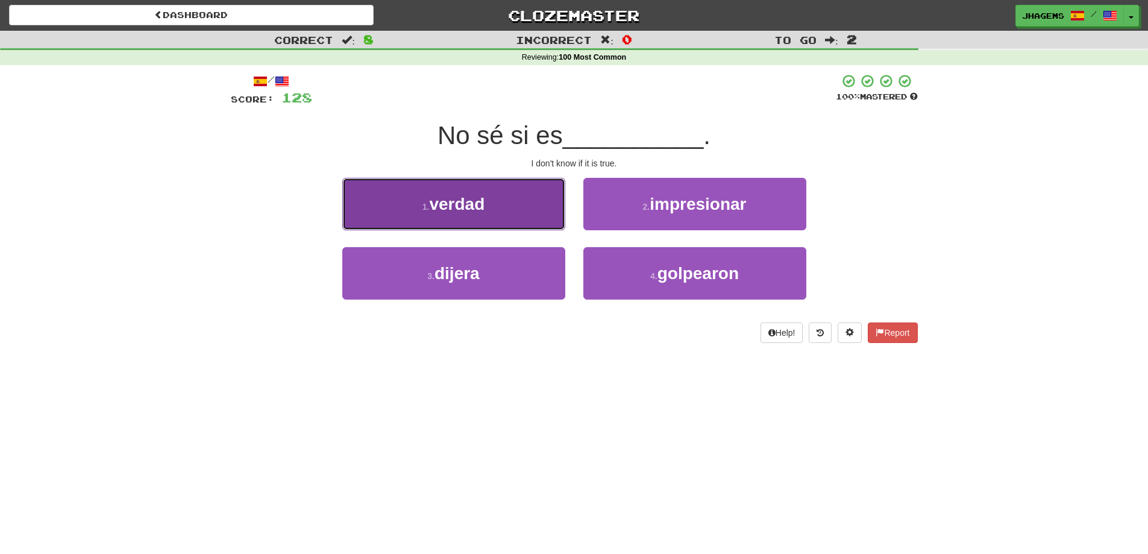
click at [518, 206] on button "1 . verdad" at bounding box center [453, 204] width 223 height 52
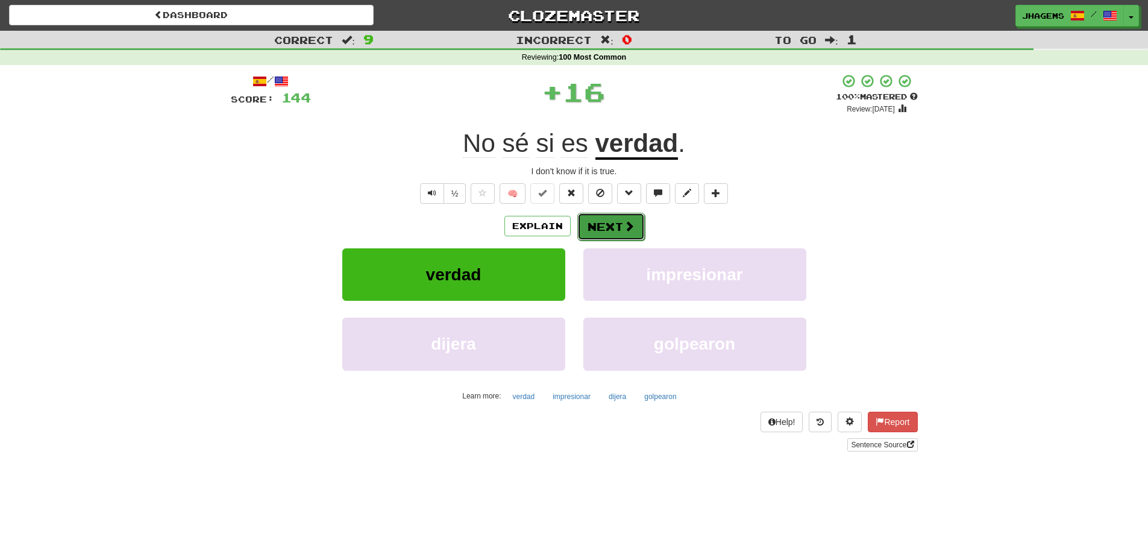
click at [614, 230] on button "Next" at bounding box center [612, 227] width 68 height 28
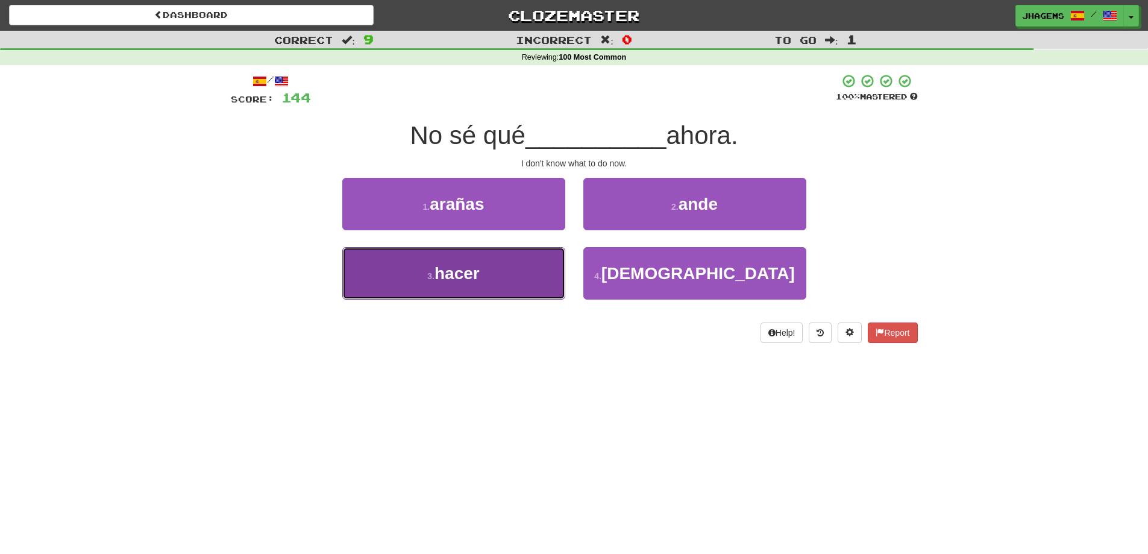
click at [483, 283] on button "3 . hacer" at bounding box center [453, 273] width 223 height 52
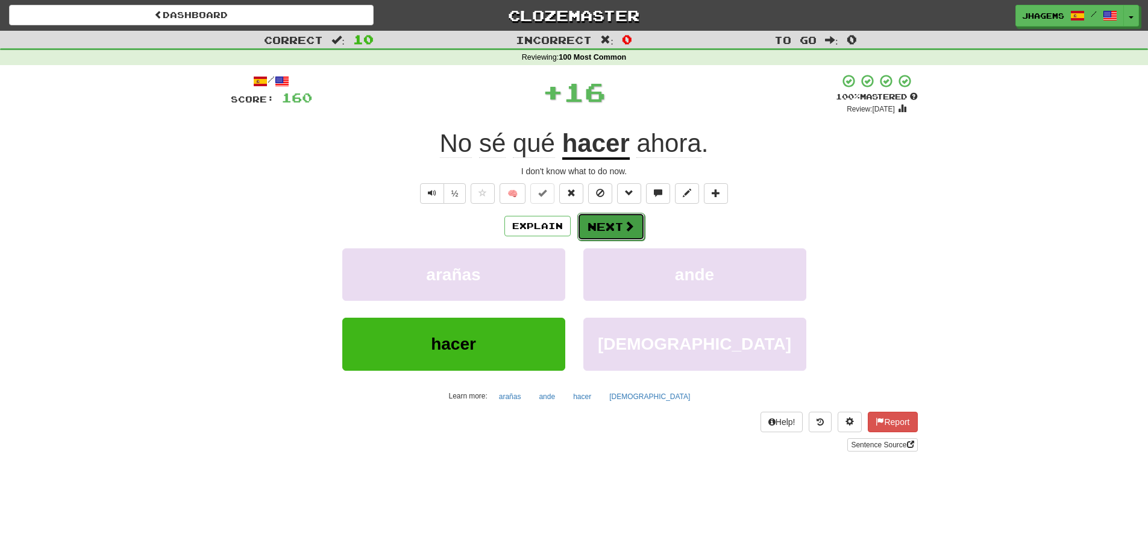
click at [609, 230] on button "Next" at bounding box center [612, 227] width 68 height 28
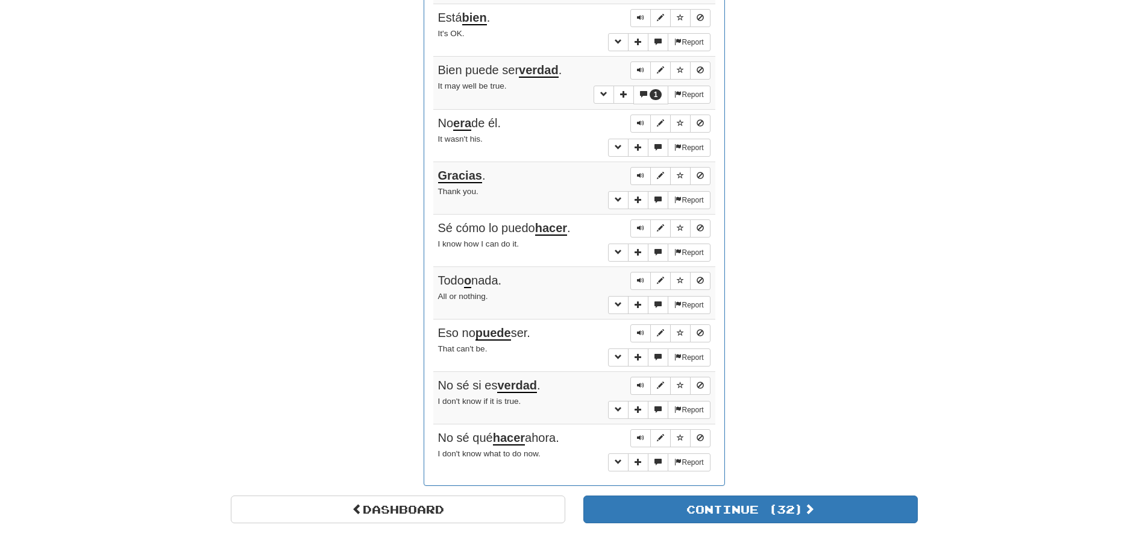
scroll to position [904, 0]
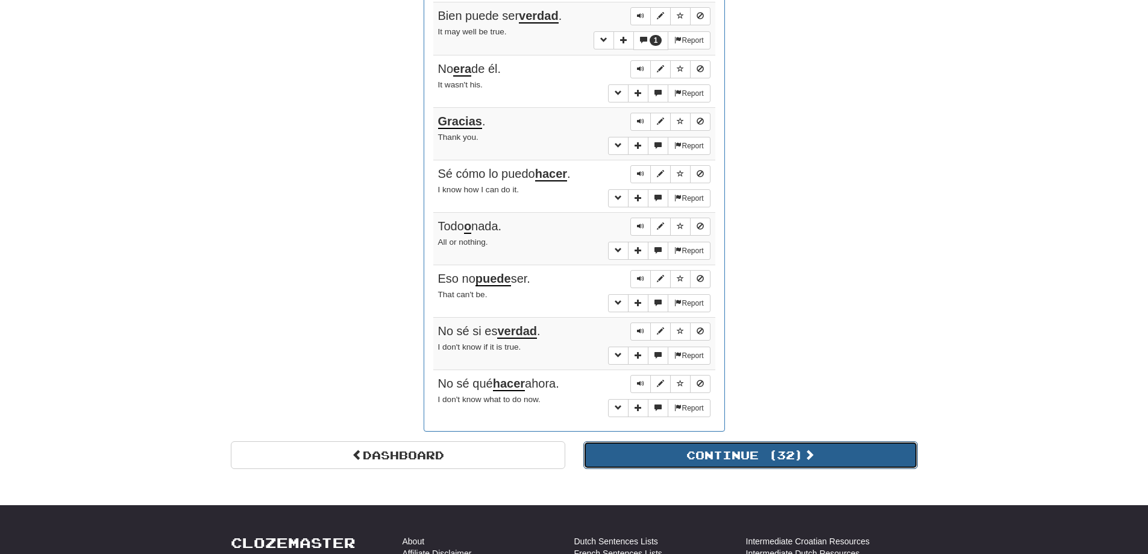
click at [835, 467] on button "Continue ( 32 )" at bounding box center [751, 455] width 335 height 28
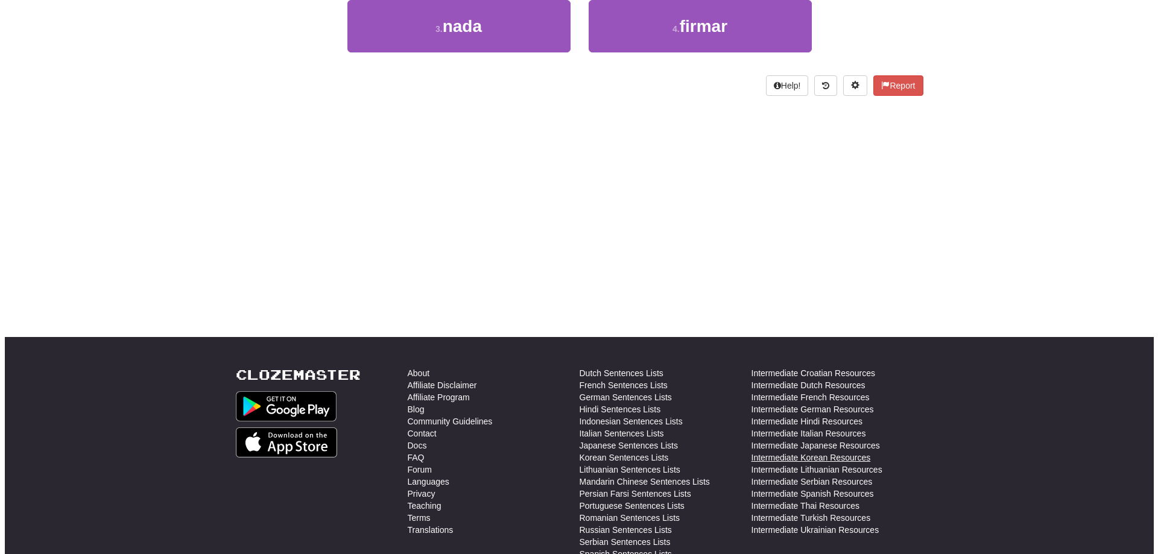
scroll to position [6, 0]
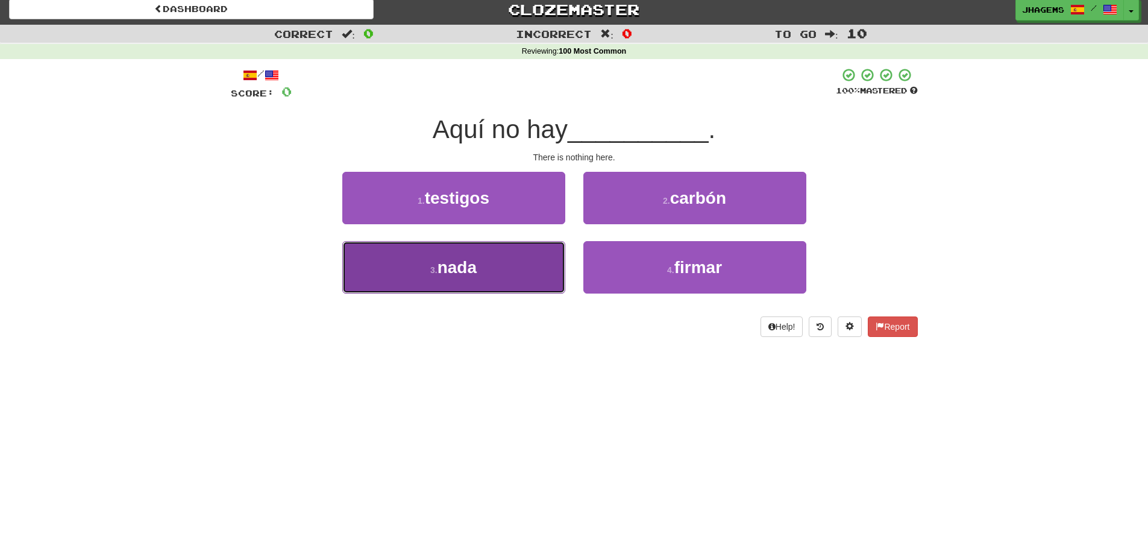
click at [493, 285] on button "3 . nada" at bounding box center [453, 267] width 223 height 52
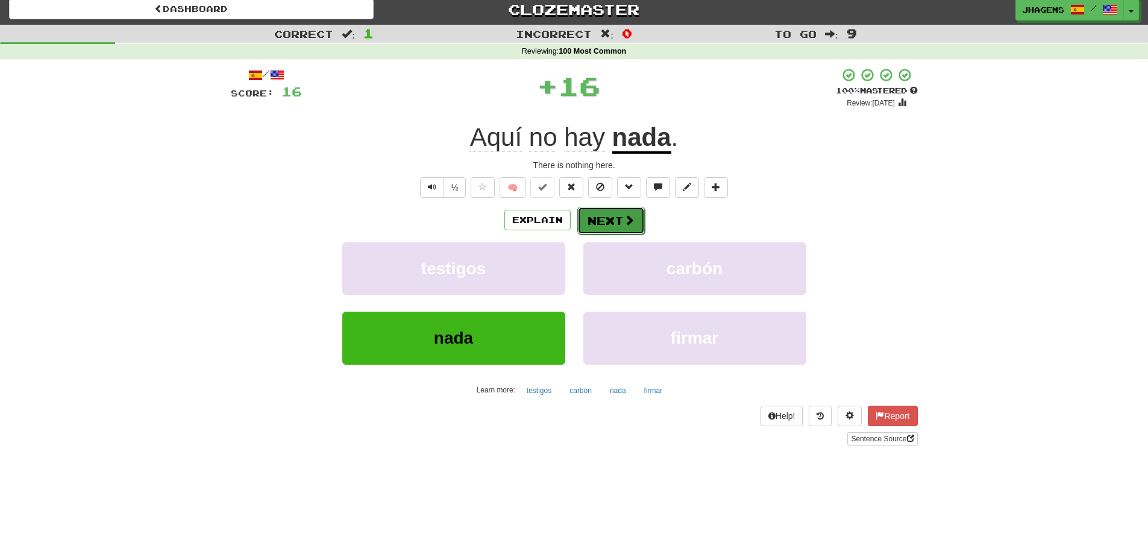
click at [603, 221] on button "Next" at bounding box center [612, 221] width 68 height 28
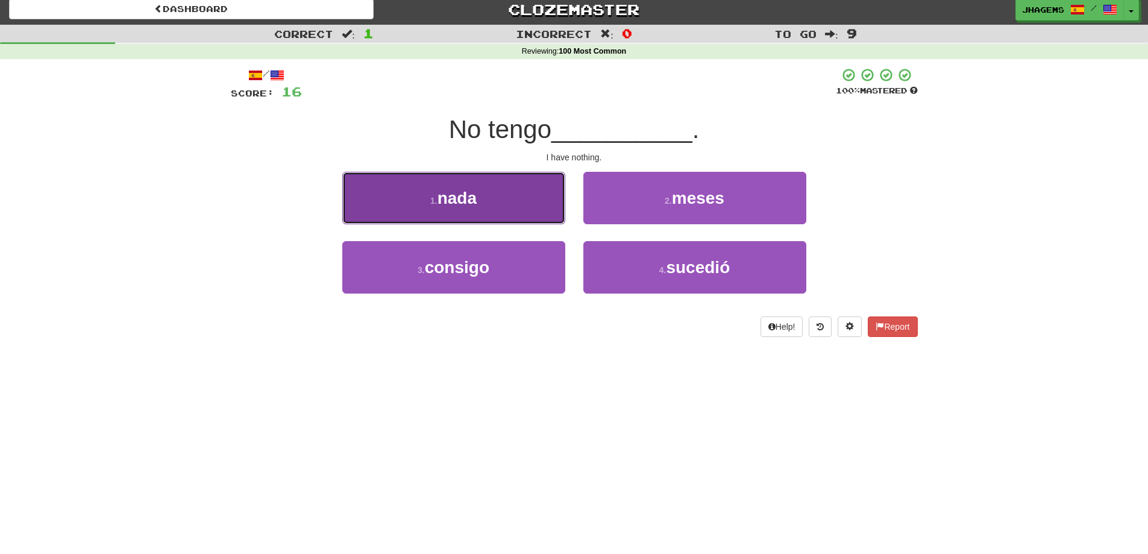
click at [540, 207] on button "1 . nada" at bounding box center [453, 198] width 223 height 52
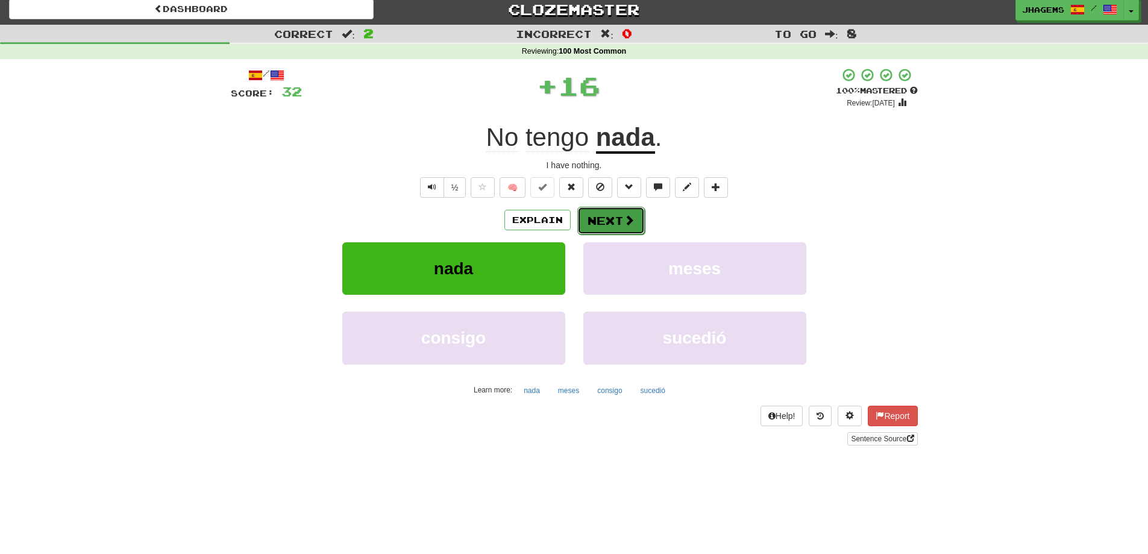
click at [595, 224] on button "Next" at bounding box center [612, 221] width 68 height 28
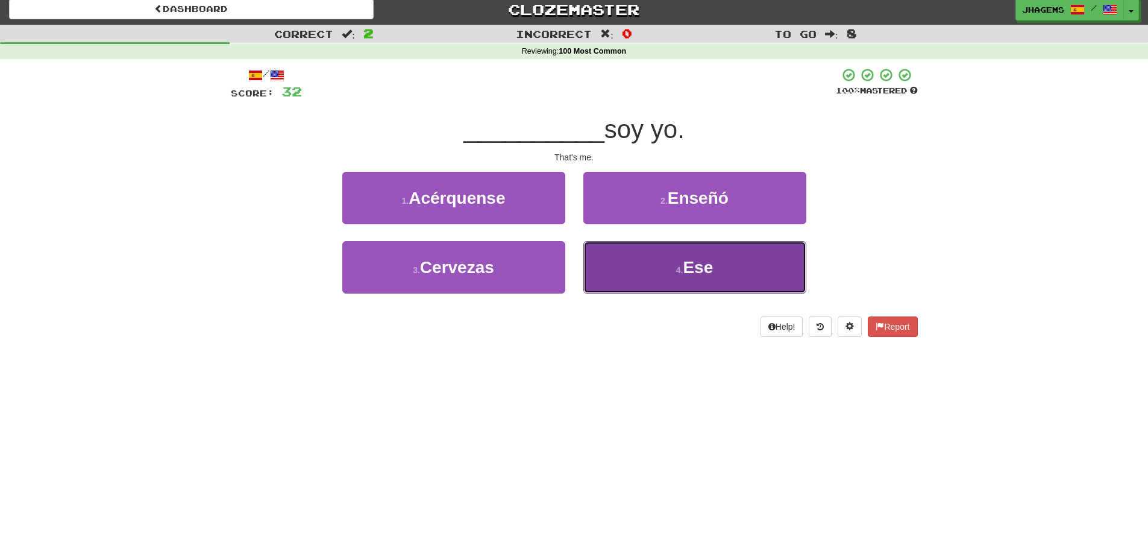
click at [666, 276] on button "4 . Ese" at bounding box center [695, 267] width 223 height 52
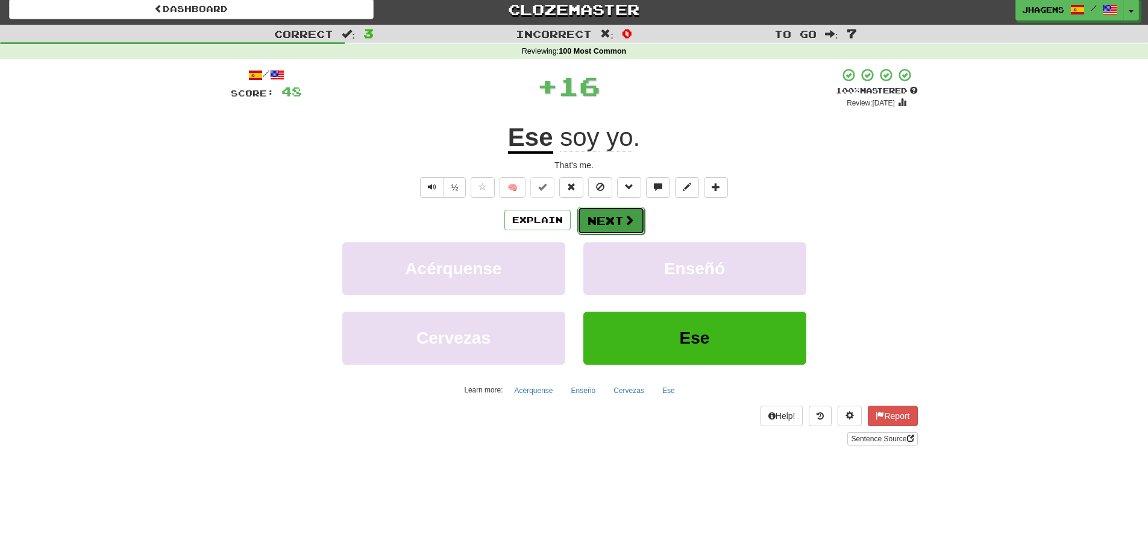
click at [616, 226] on button "Next" at bounding box center [612, 221] width 68 height 28
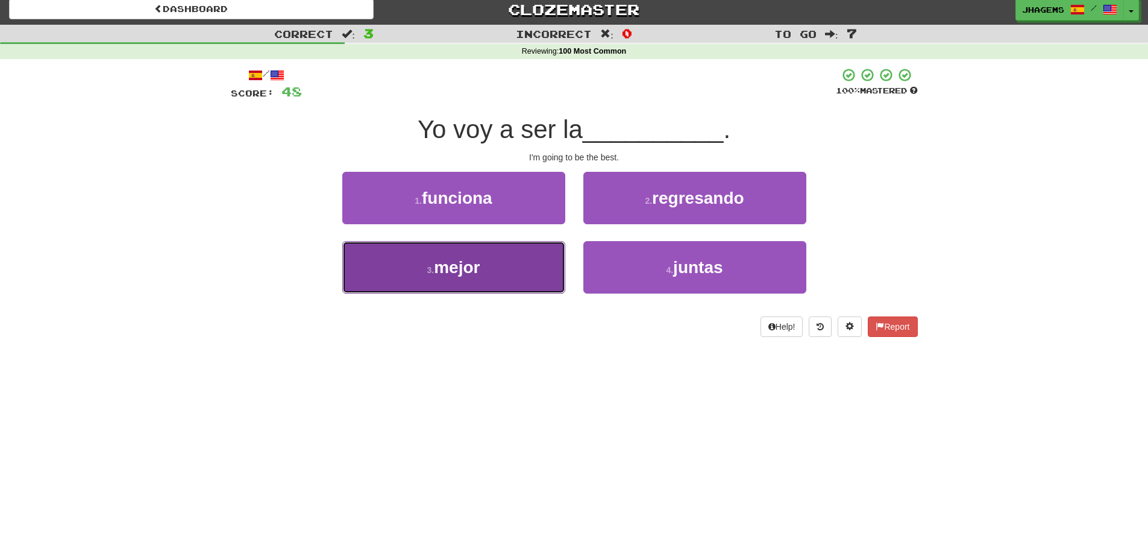
click at [511, 274] on button "3 . mejor" at bounding box center [453, 267] width 223 height 52
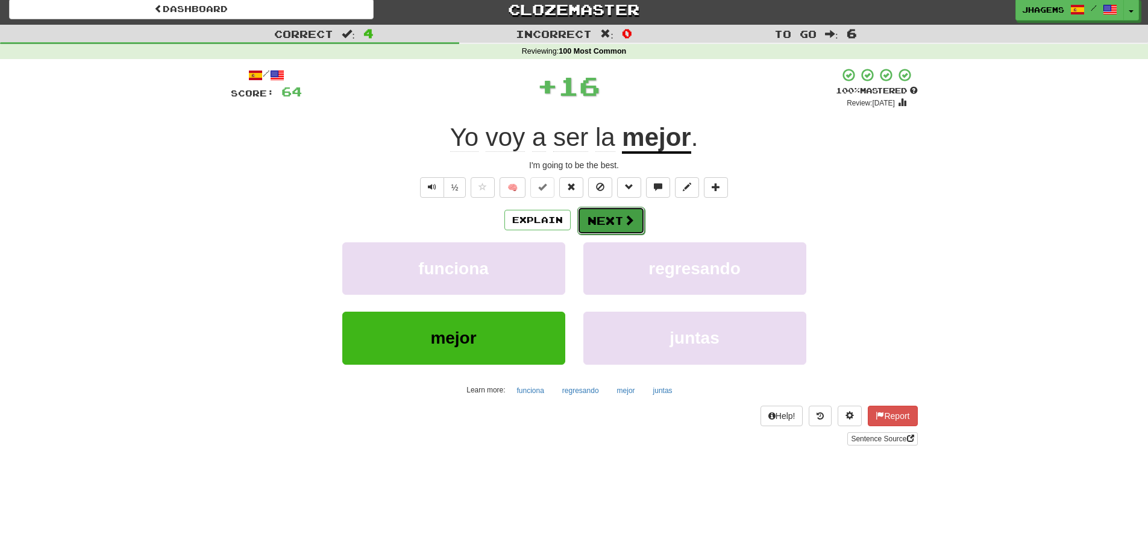
click at [611, 228] on button "Next" at bounding box center [612, 221] width 68 height 28
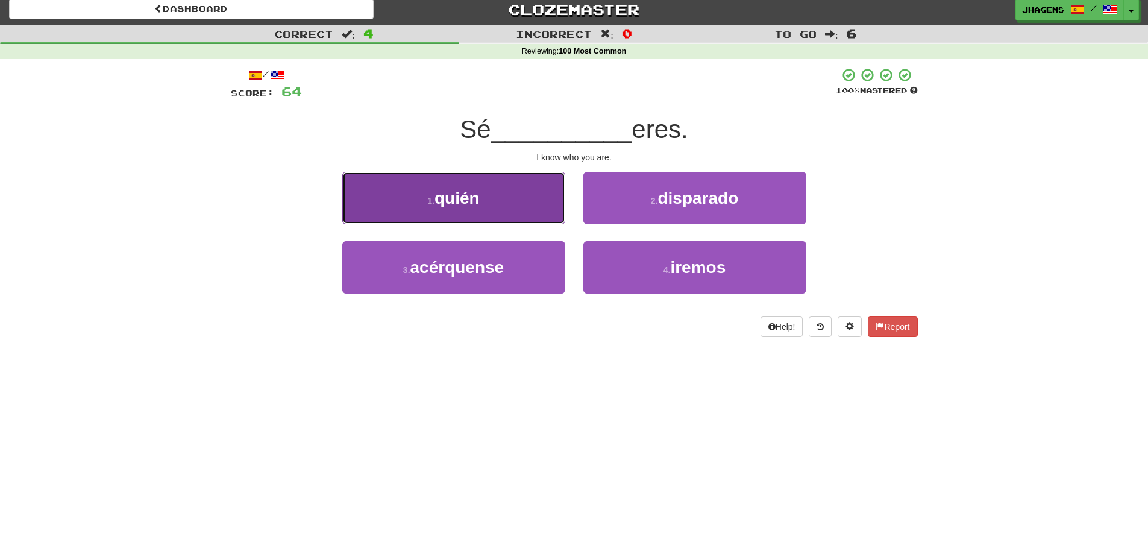
click at [519, 207] on button "1 . quién" at bounding box center [453, 198] width 223 height 52
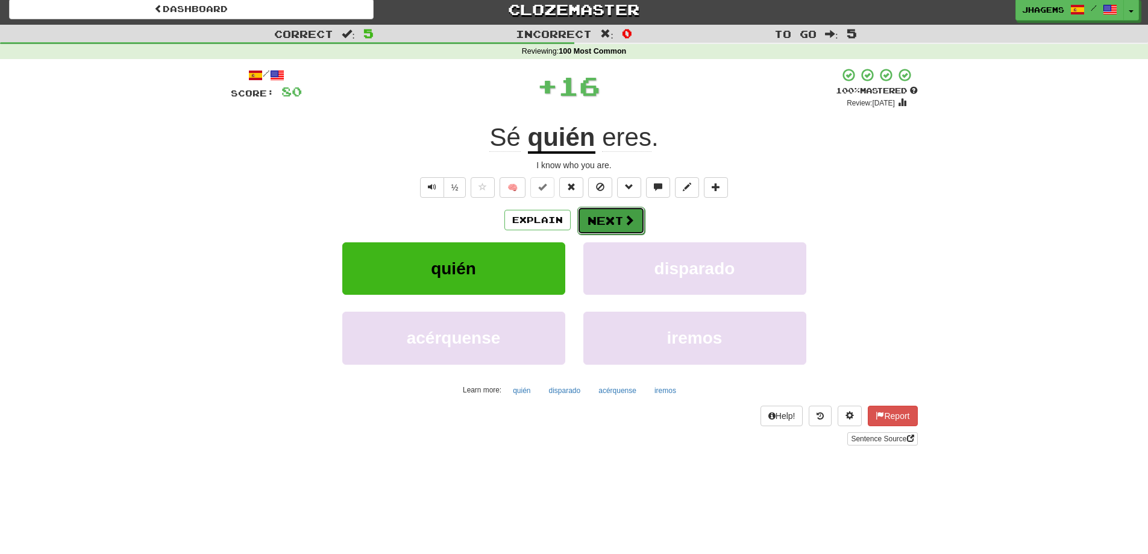
click at [622, 230] on button "Next" at bounding box center [612, 221] width 68 height 28
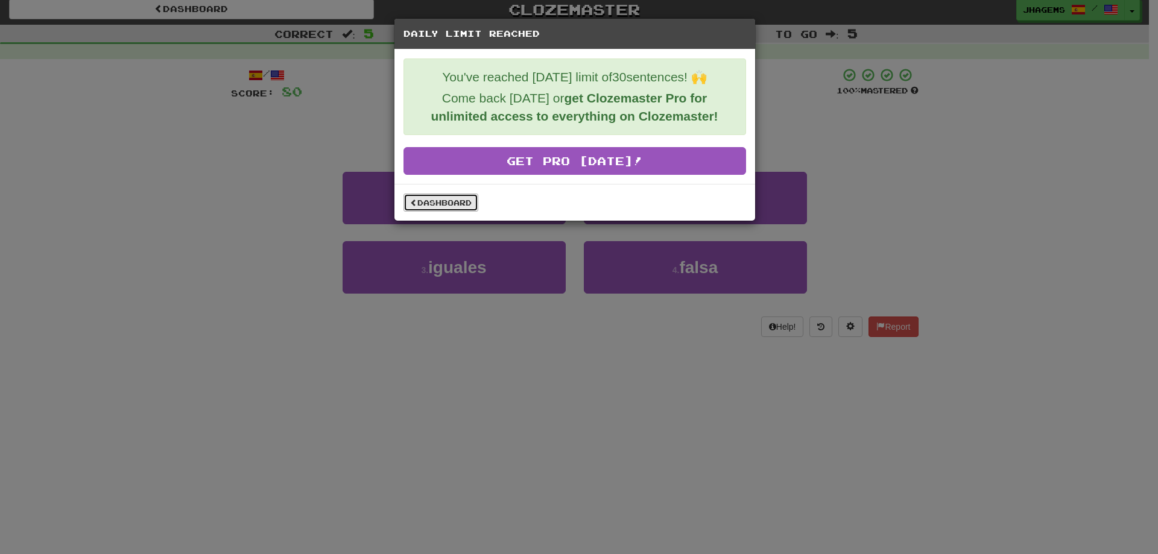
click at [464, 206] on link "Dashboard" at bounding box center [440, 203] width 75 height 18
